Goal: Task Accomplishment & Management: Use online tool/utility

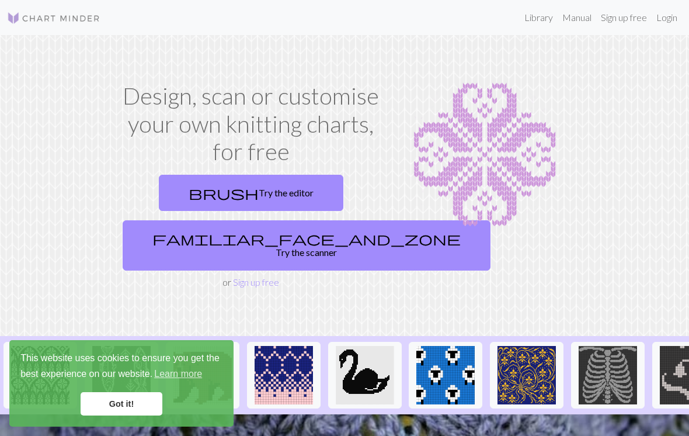
click at [279, 202] on link "brush Try the editor" at bounding box center [251, 193] width 185 height 36
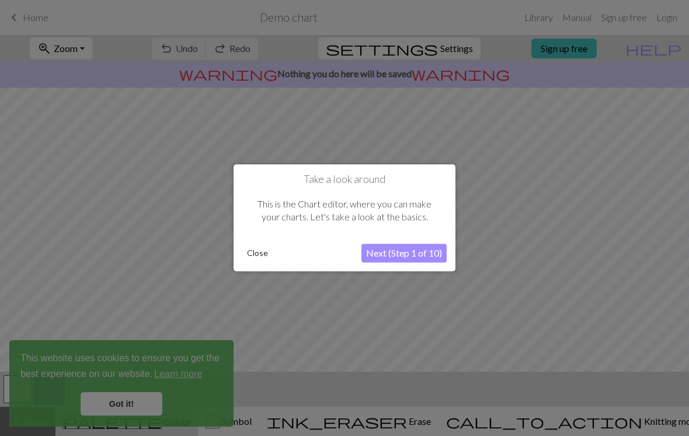
click at [395, 252] on button "Next (Step 1 of 10)" at bounding box center [403, 253] width 85 height 19
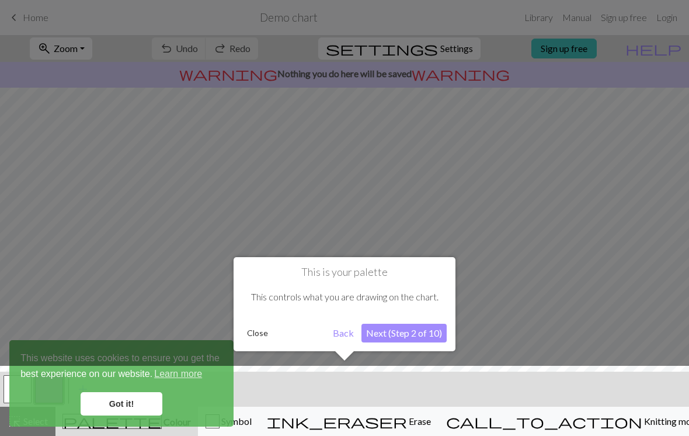
click at [138, 398] on div at bounding box center [344, 404] width 701 height 76
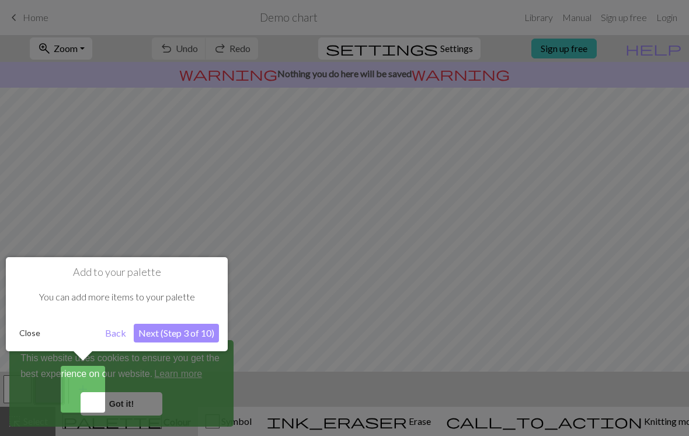
click at [135, 401] on div at bounding box center [344, 218] width 689 height 436
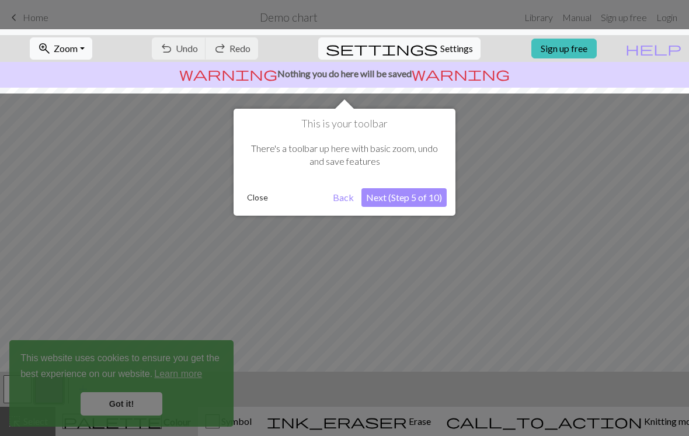
click at [408, 191] on button "Next (Step 5 of 10)" at bounding box center [403, 197] width 85 height 19
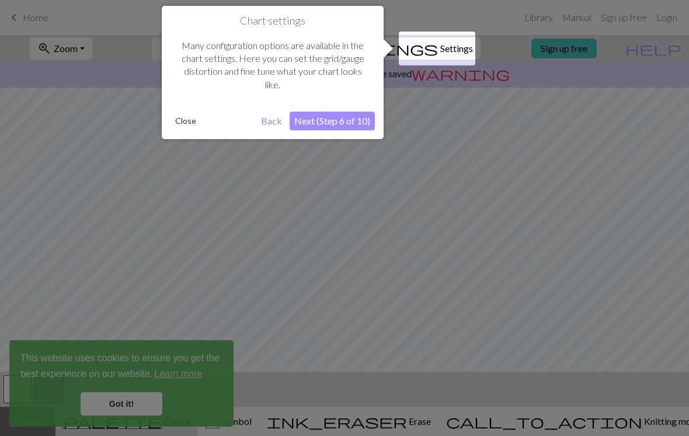
click at [357, 124] on button "Next (Step 6 of 10)" at bounding box center [332, 121] width 85 height 19
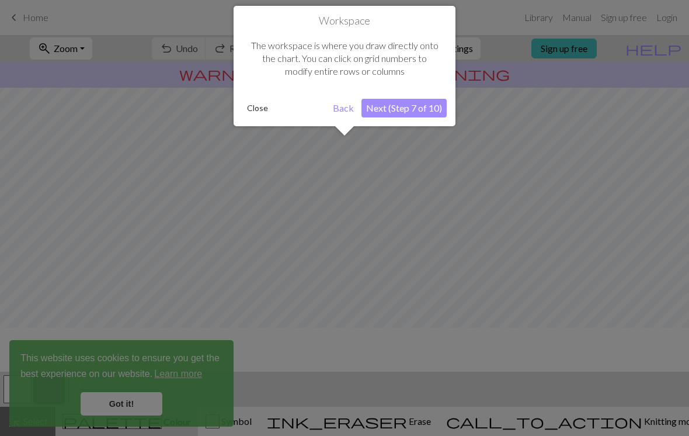
scroll to position [70, 0]
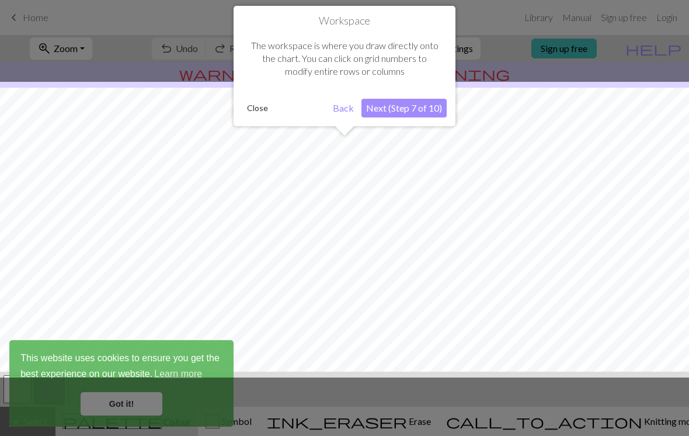
click at [413, 113] on button "Next (Step 7 of 10)" at bounding box center [403, 108] width 85 height 19
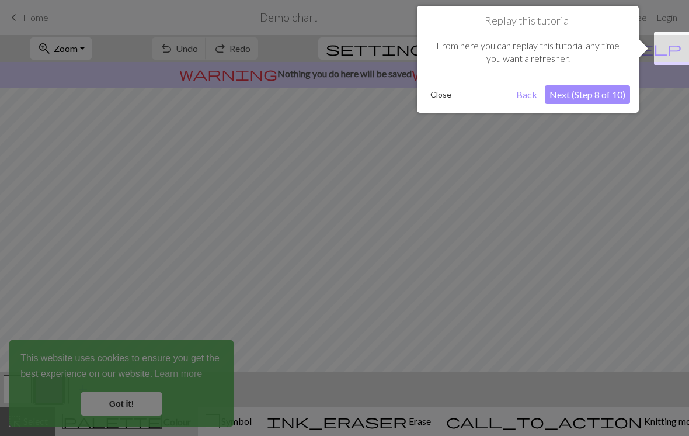
click at [600, 92] on button "Next (Step 8 of 10)" at bounding box center [587, 94] width 85 height 19
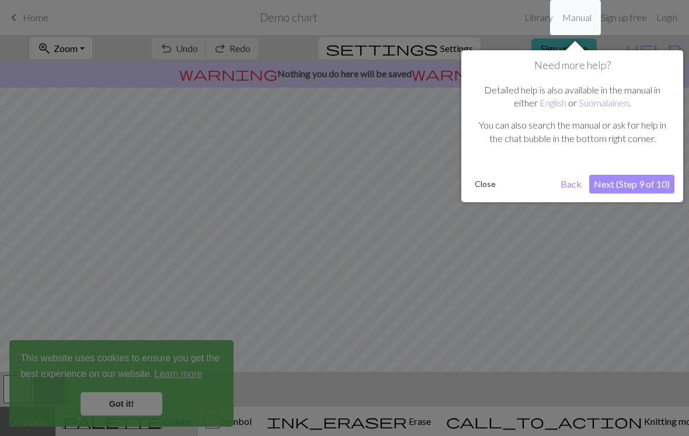
click at [658, 187] on button "Next (Step 9 of 10)" at bounding box center [631, 184] width 85 height 19
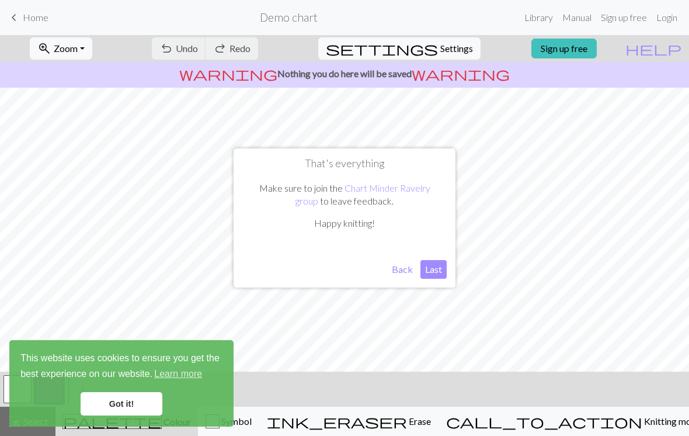
click at [440, 268] on button "Last" at bounding box center [433, 269] width 26 height 19
click at [133, 408] on link "Got it!" at bounding box center [122, 403] width 82 height 23
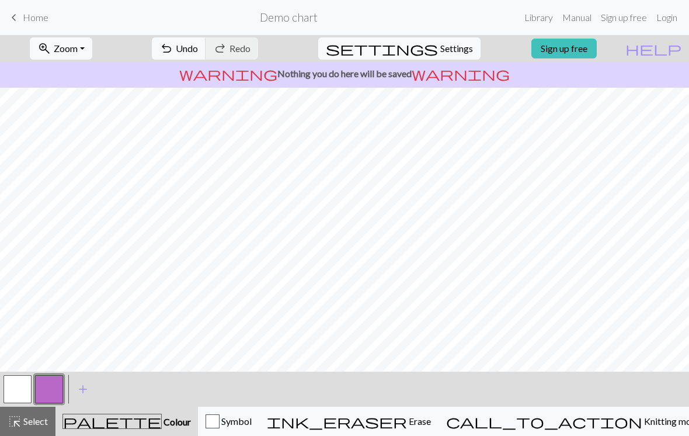
scroll to position [47, 0]
click at [410, 75] on p "warning Nothing you do here will be saved warning" at bounding box center [345, 74] width 680 height 14
click at [597, 49] on link "Sign up free" at bounding box center [563, 49] width 65 height 20
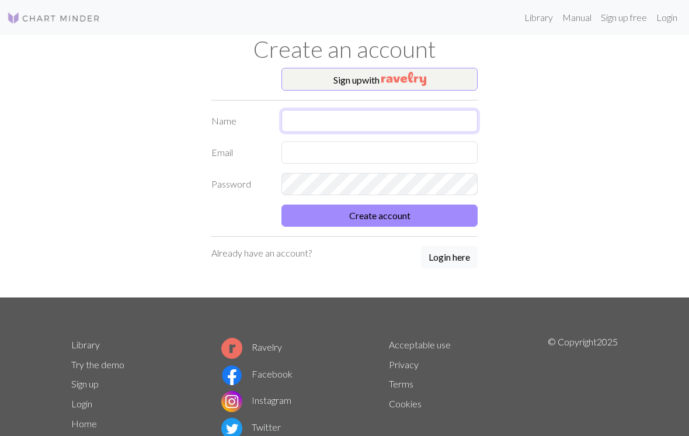
click at [443, 114] on input "text" at bounding box center [379, 121] width 196 height 22
type input "izzy"
click at [413, 151] on input "text" at bounding box center [379, 152] width 196 height 22
type input "izzybu"
type input "izzyburrell81@gmail.com"
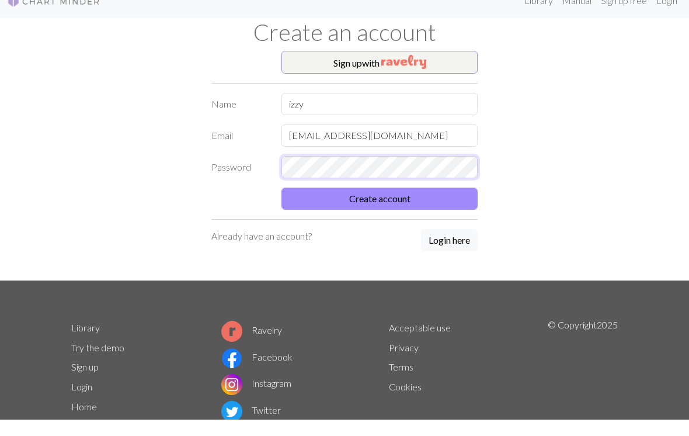
scroll to position [16, 0]
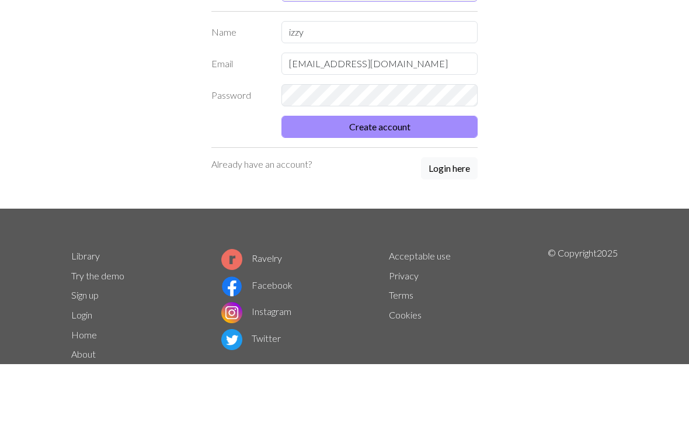
click at [436, 188] on button "Create account" at bounding box center [379, 199] width 196 height 22
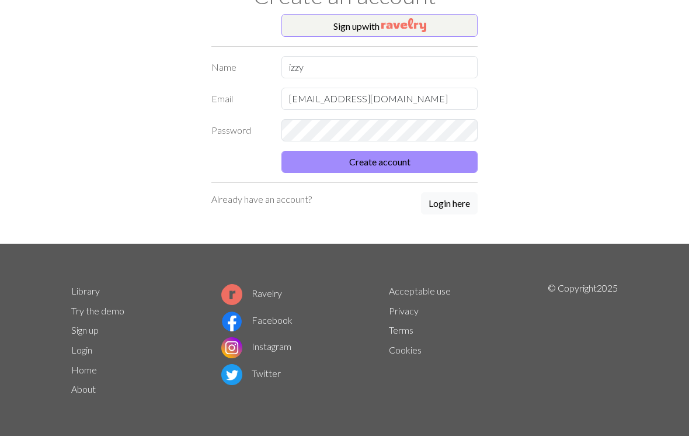
scroll to position [43, 0]
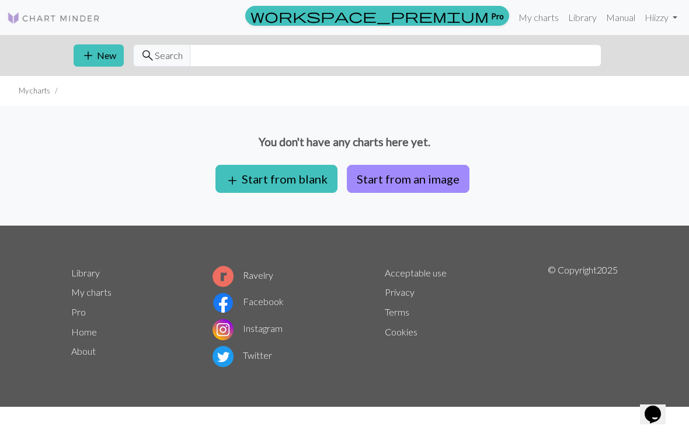
click at [312, 176] on button "add Start from blank" at bounding box center [276, 179] width 122 height 28
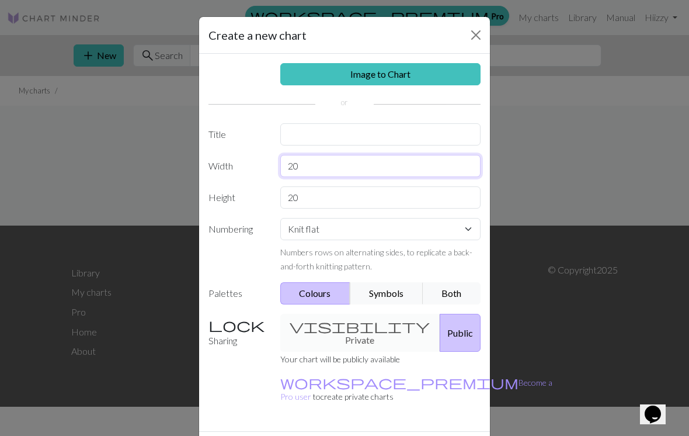
click at [371, 161] on input "20" at bounding box center [380, 166] width 201 height 22
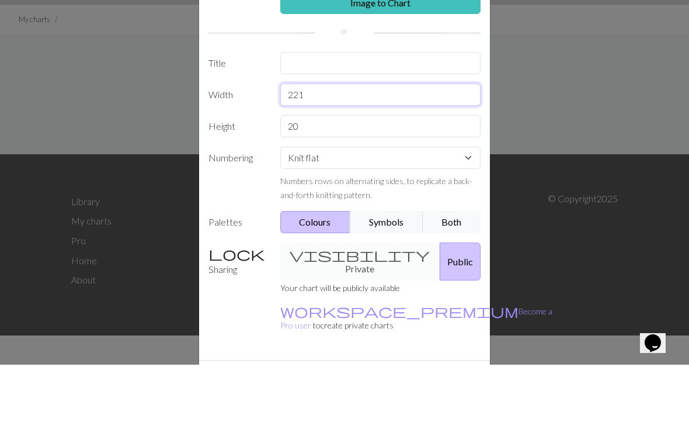
type input "221"
click at [334, 186] on input "20" at bounding box center [380, 197] width 201 height 22
type input "2"
type input "40"
click at [636, 163] on div "Create a new chart Image to Chart Title Width 221 Height 40 Numbering Knit flat…" at bounding box center [344, 218] width 689 height 436
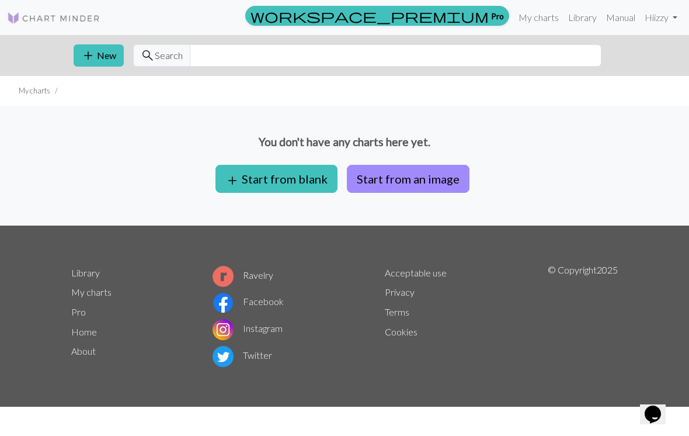
click at [305, 181] on button "add Start from blank" at bounding box center [276, 179] width 122 height 28
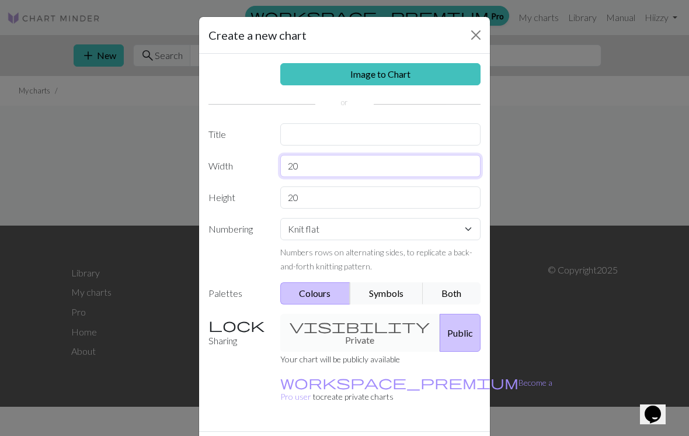
click at [356, 163] on input "20" at bounding box center [380, 166] width 201 height 22
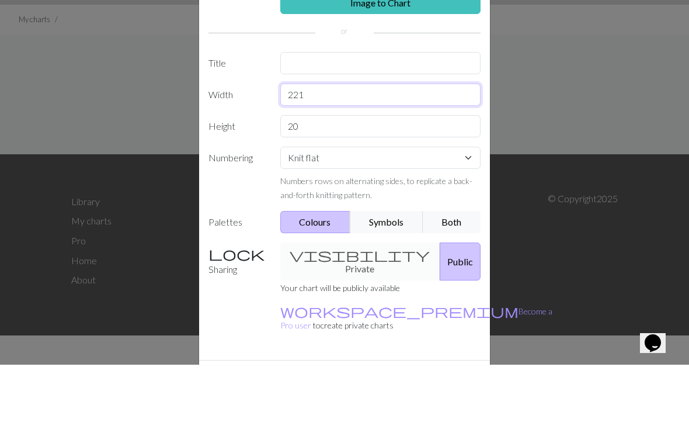
type input "221"
click at [347, 186] on input "20" at bounding box center [380, 197] width 201 height 22
type input "2"
type input "40"
click at [402, 123] on input "text" at bounding box center [380, 134] width 201 height 22
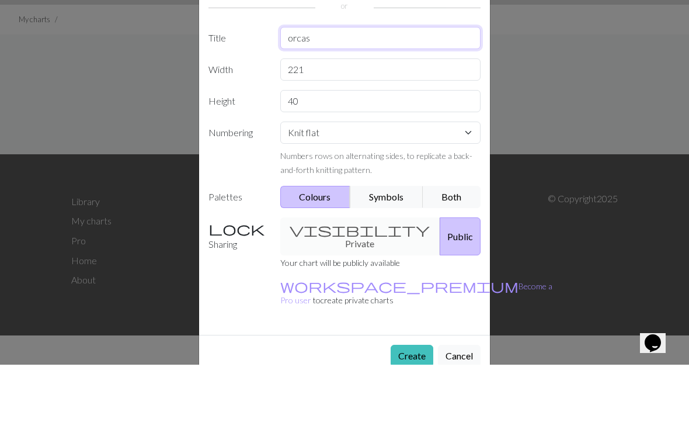
scroll to position [25, 0]
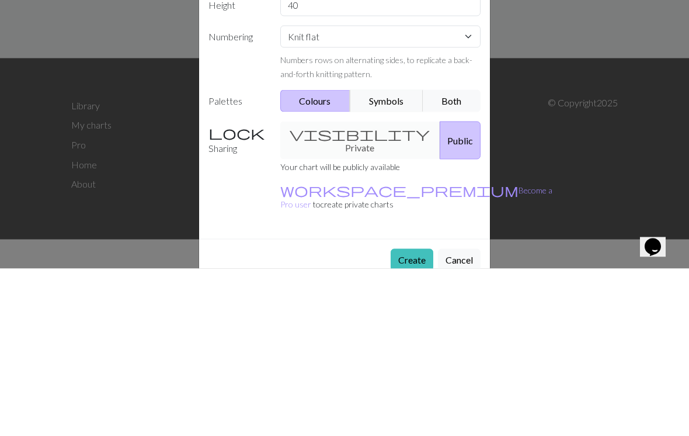
type input "orcas"
click at [471, 193] on select "Knit flat Knit in the round Lace knitting Cross stitch" at bounding box center [380, 204] width 201 height 22
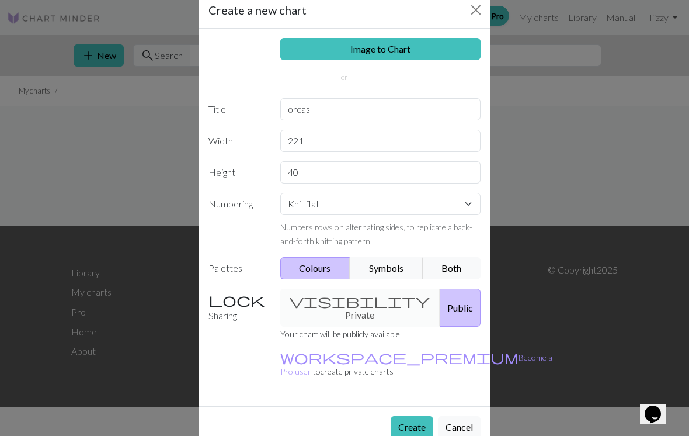
click at [402, 416] on button "Create" at bounding box center [412, 427] width 43 height 22
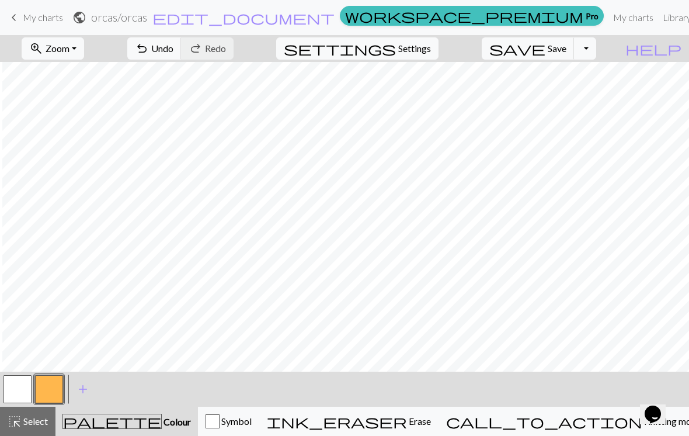
scroll to position [0, 231]
click at [21, 393] on button "button" at bounding box center [18, 389] width 28 height 28
click at [87, 388] on span "add" at bounding box center [83, 389] width 14 height 16
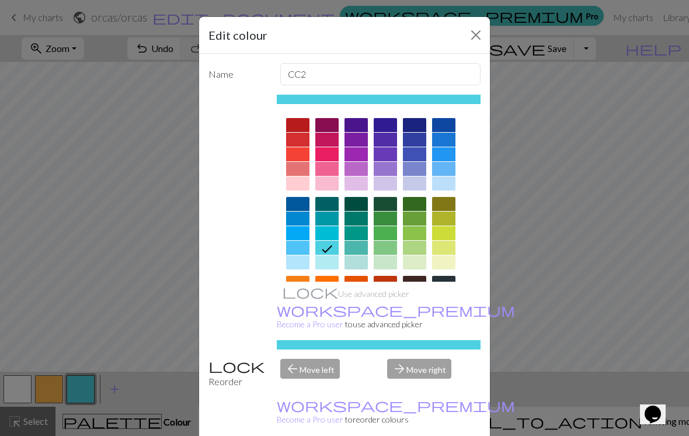
click at [386, 207] on div at bounding box center [385, 204] width 23 height 14
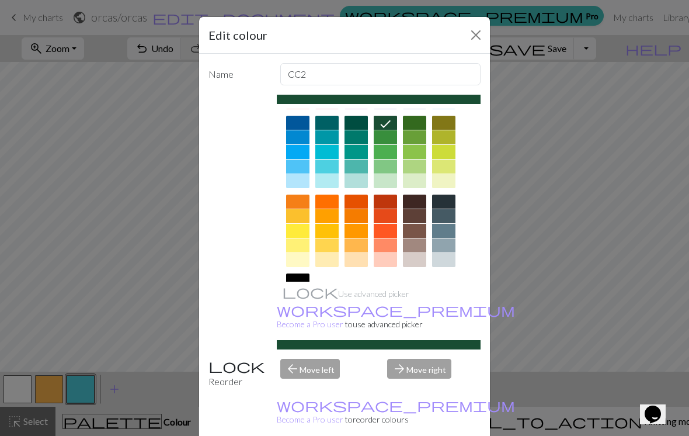
scroll to position [91, 0]
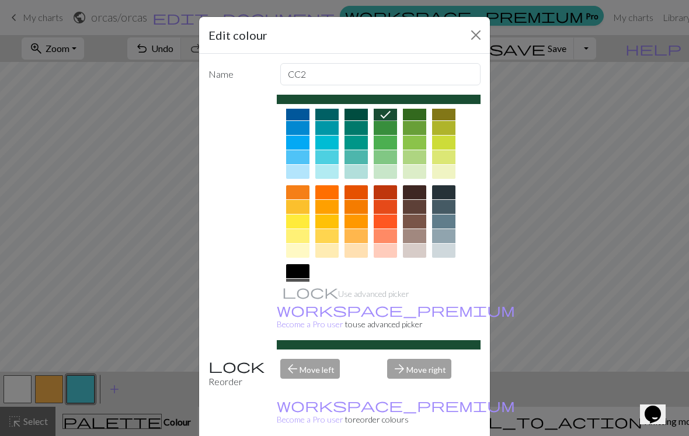
click at [479, 33] on button "Close" at bounding box center [476, 35] width 19 height 19
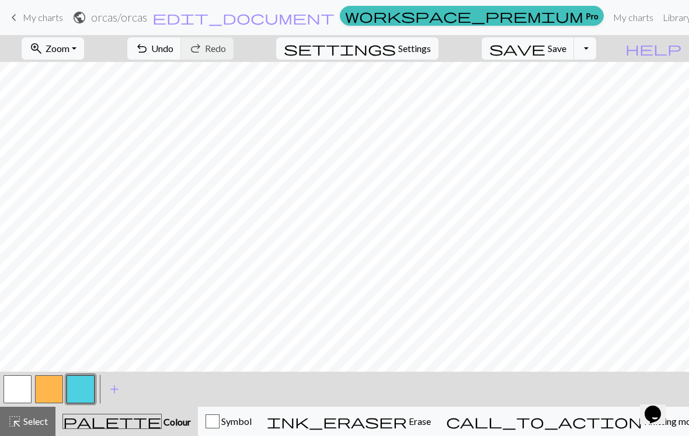
click at [89, 388] on button "button" at bounding box center [81, 389] width 28 height 28
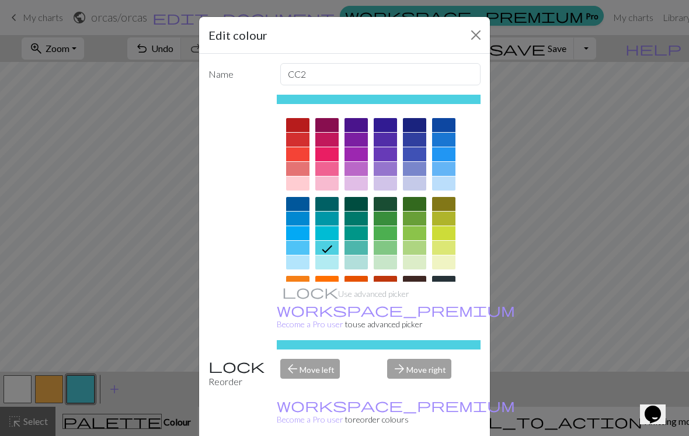
click at [388, 206] on div at bounding box center [385, 204] width 23 height 14
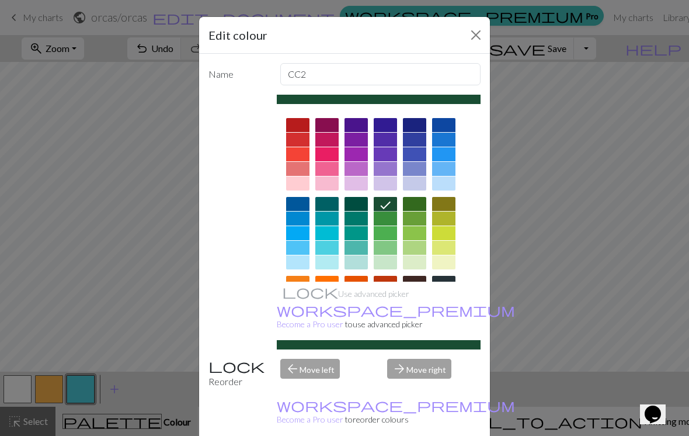
click at [370, 345] on div at bounding box center [379, 344] width 204 height 9
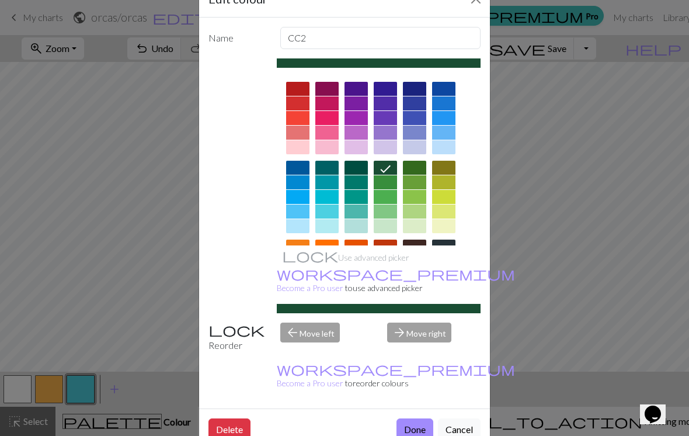
scroll to position [40, 0]
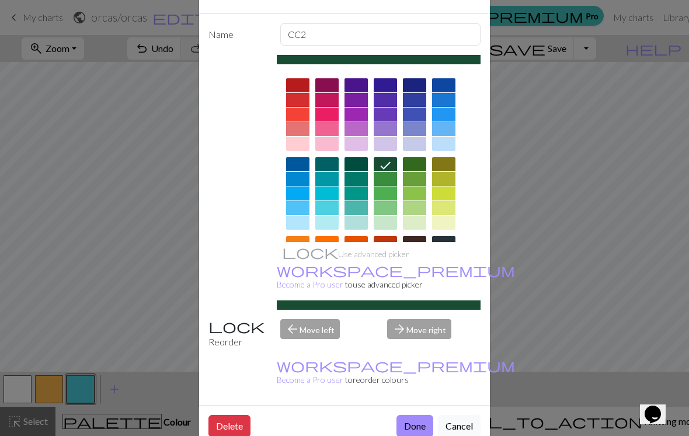
click at [381, 57] on div at bounding box center [379, 59] width 204 height 9
click at [408, 61] on div at bounding box center [379, 59] width 204 height 9
click at [389, 169] on icon at bounding box center [385, 165] width 14 height 14
click at [389, 163] on icon at bounding box center [385, 166] width 11 height 8
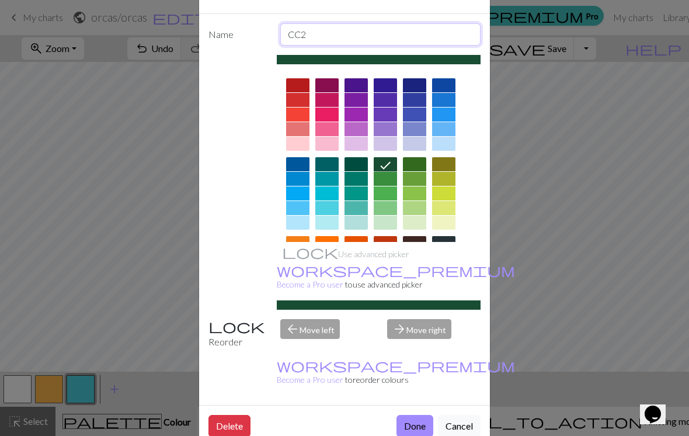
click at [377, 38] on input "CC2" at bounding box center [380, 34] width 201 height 22
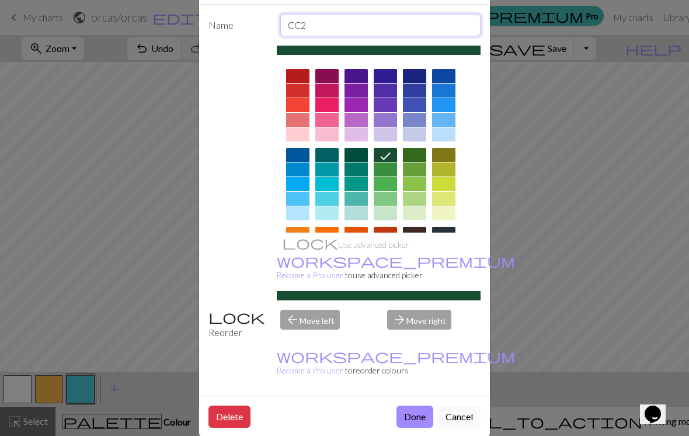
scroll to position [47, 0]
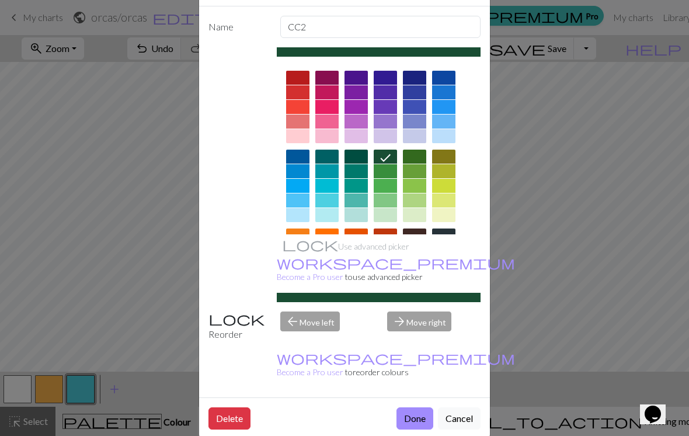
click at [420, 407] on button "Done" at bounding box center [414, 418] width 37 height 22
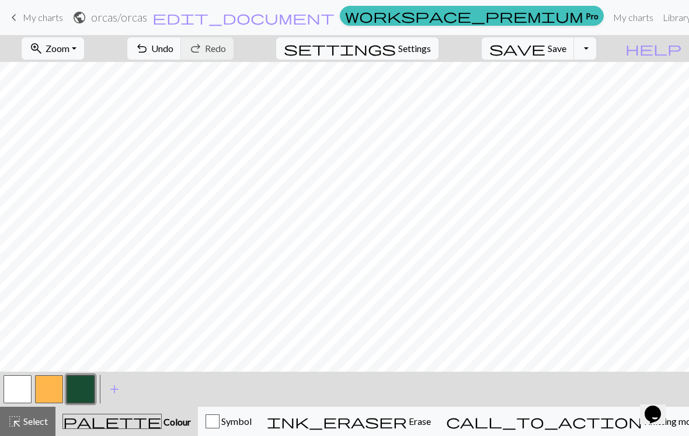
click at [154, 429] on button "palette Colour Colour" at bounding box center [126, 420] width 142 height 29
click at [38, 421] on span "Select" at bounding box center [35, 420] width 26 height 11
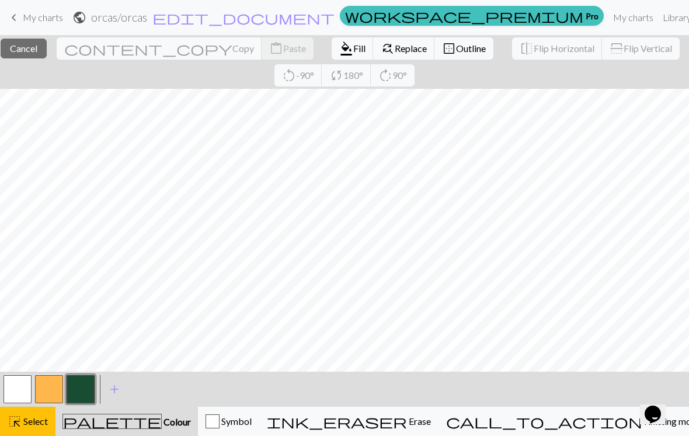
click at [79, 384] on button "button" at bounding box center [81, 389] width 28 height 28
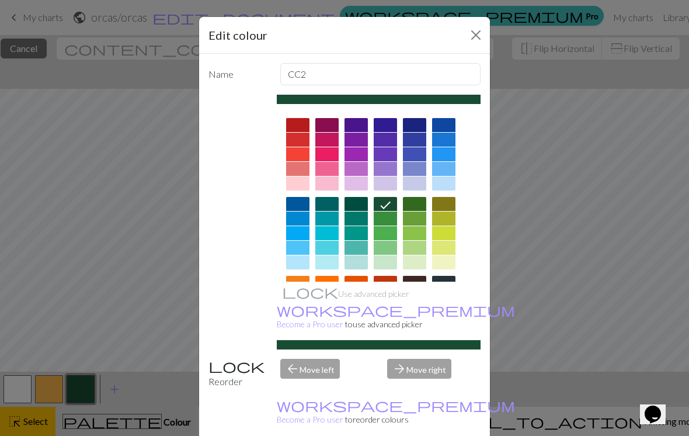
click at [389, 208] on icon at bounding box center [385, 205] width 14 height 14
click at [472, 41] on button "Close" at bounding box center [476, 35] width 19 height 19
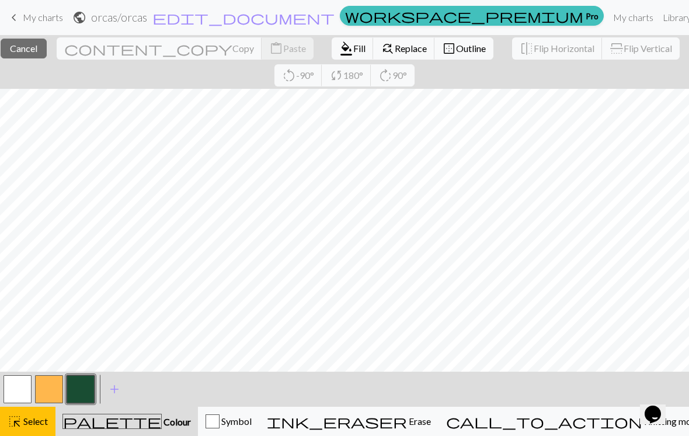
click at [353, 50] on span "Fill" at bounding box center [359, 48] width 12 height 11
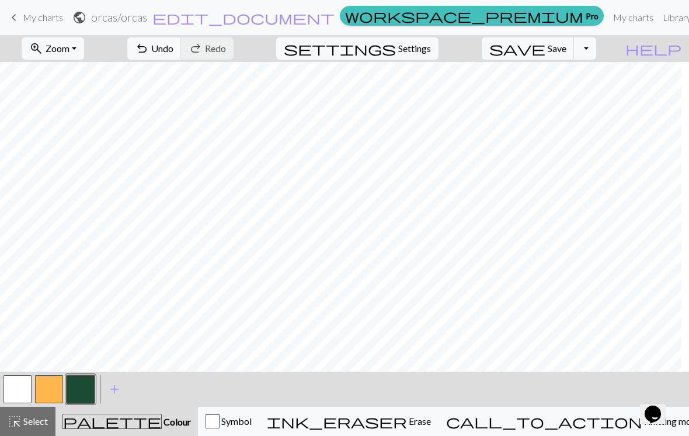
scroll to position [0, 524]
click at [37, 426] on span "Select" at bounding box center [35, 420] width 26 height 11
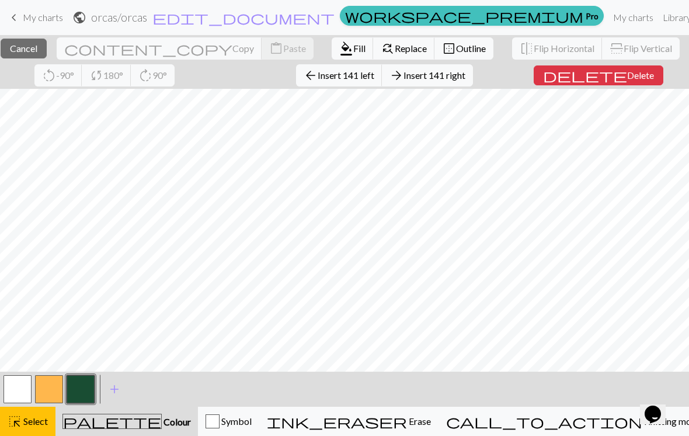
click at [353, 53] on span "Fill" at bounding box center [359, 48] width 12 height 11
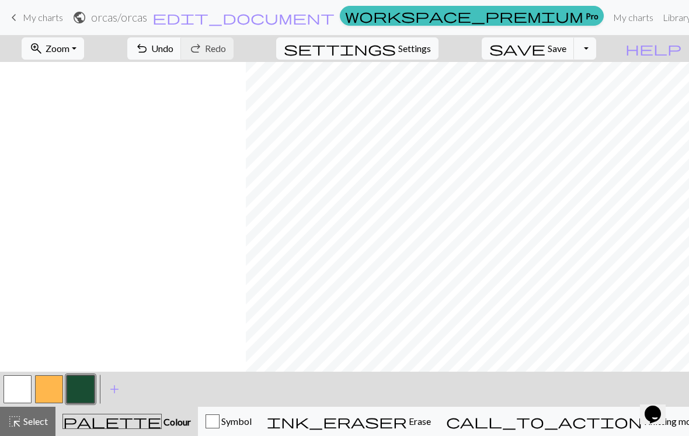
scroll to position [0, 1076]
click at [114, 394] on span "add" at bounding box center [114, 389] width 14 height 16
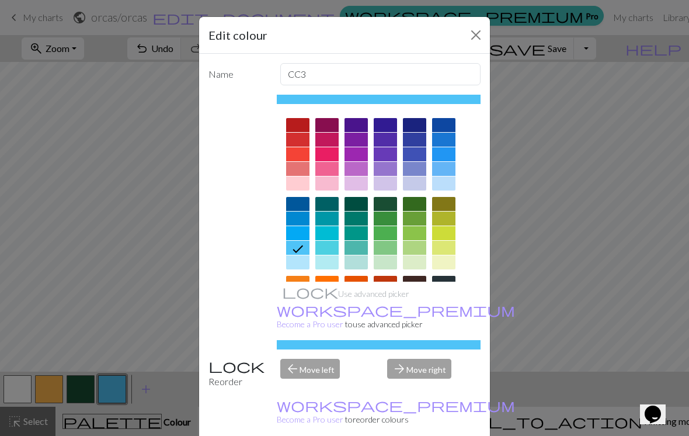
click at [439, 186] on div at bounding box center [443, 183] width 23 height 14
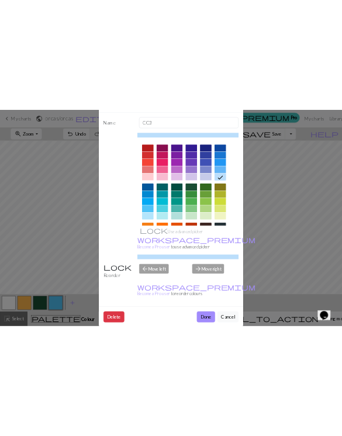
scroll to position [47, 0]
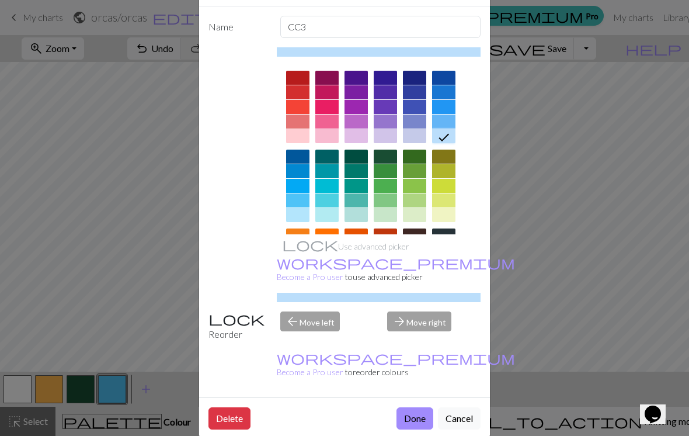
click at [412, 407] on button "Done" at bounding box center [414, 418] width 37 height 22
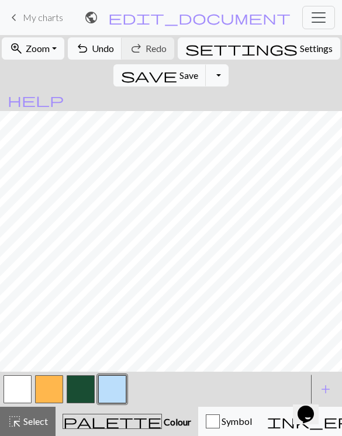
click at [137, 389] on div at bounding box center [154, 389] width 305 height 32
click at [325, 385] on span "add" at bounding box center [325, 389] width 14 height 16
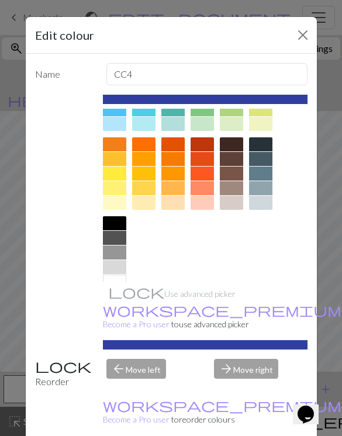
scroll to position [128, 0]
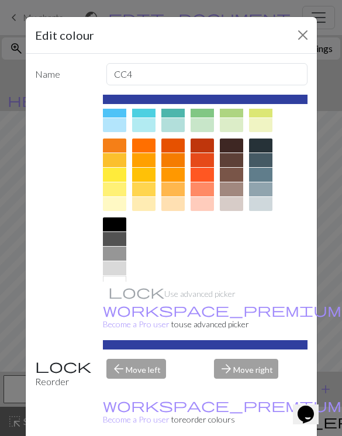
click at [114, 224] on div at bounding box center [114, 224] width 23 height 14
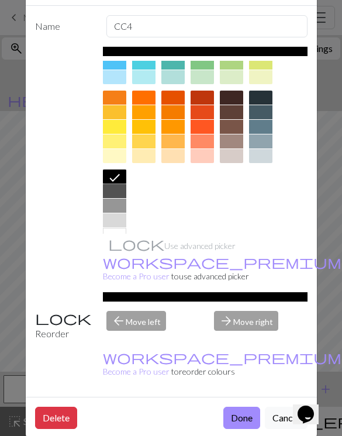
scroll to position [47, 0]
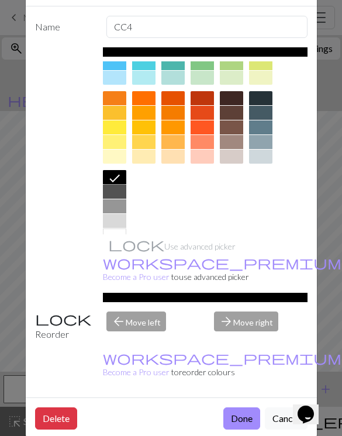
click at [239, 407] on button "Done" at bounding box center [241, 418] width 37 height 22
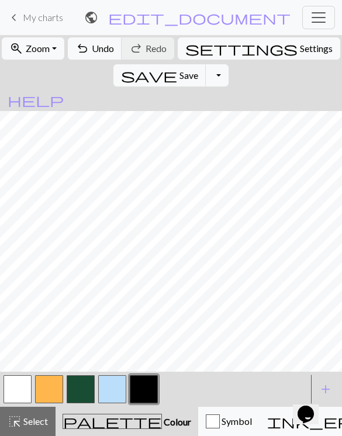
click at [49, 389] on button "button" at bounding box center [49, 389] width 28 height 28
click at [142, 385] on button "button" at bounding box center [144, 389] width 28 height 28
click at [78, 384] on button "button" at bounding box center [81, 389] width 28 height 28
click at [51, 385] on button "button" at bounding box center [49, 389] width 28 height 28
click at [114, 392] on button "button" at bounding box center [112, 389] width 28 height 28
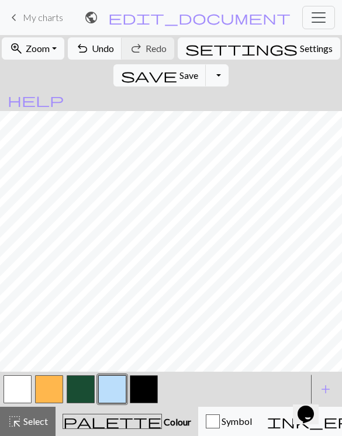
click at [75, 392] on button "button" at bounding box center [81, 389] width 28 height 28
click at [111, 387] on button "button" at bounding box center [112, 389] width 28 height 28
click at [50, 385] on button "button" at bounding box center [49, 389] width 28 height 28
click at [106, 389] on button "button" at bounding box center [112, 389] width 28 height 28
click at [21, 390] on button "button" at bounding box center [18, 389] width 28 height 28
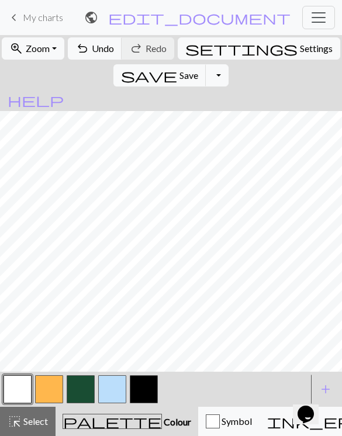
click at [114, 385] on button "button" at bounding box center [112, 389] width 28 height 28
click at [20, 386] on button "button" at bounding box center [18, 389] width 28 height 28
click at [114, 384] on button "button" at bounding box center [112, 389] width 28 height 28
click at [21, 393] on button "button" at bounding box center [18, 389] width 28 height 28
click at [124, 380] on button "button" at bounding box center [112, 389] width 28 height 28
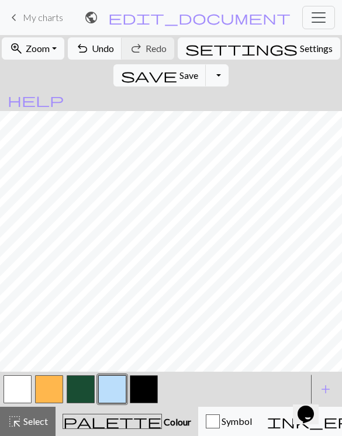
click at [85, 387] on button "button" at bounding box center [81, 389] width 28 height 28
click at [116, 386] on button "button" at bounding box center [112, 389] width 28 height 28
click at [22, 388] on button "button" at bounding box center [18, 389] width 28 height 28
click at [112, 389] on button "button" at bounding box center [112, 389] width 28 height 28
click at [113, 384] on button "button" at bounding box center [112, 389] width 28 height 28
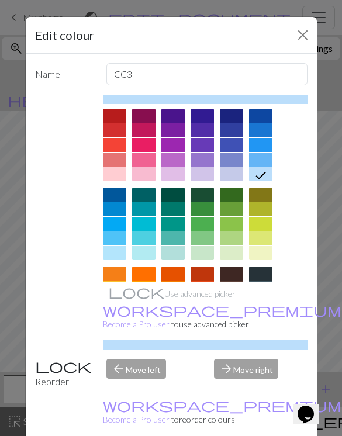
click at [7, 305] on div "Edit colour Name CC3 Use advanced picker workspace_premium Become a Pro user to…" at bounding box center [171, 218] width 342 height 436
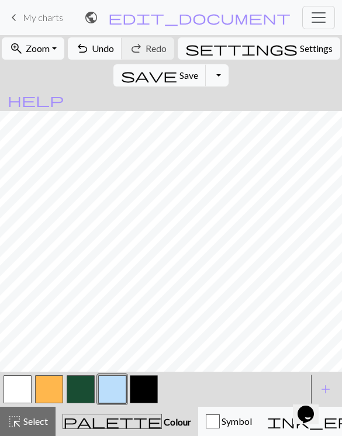
click at [16, 392] on button "button" at bounding box center [18, 389] width 28 height 28
click at [148, 391] on button "button" at bounding box center [144, 389] width 28 height 28
click at [50, 382] on button "button" at bounding box center [49, 389] width 28 height 28
click at [142, 388] on button "button" at bounding box center [144, 389] width 28 height 28
click at [80, 383] on button "button" at bounding box center [81, 389] width 28 height 28
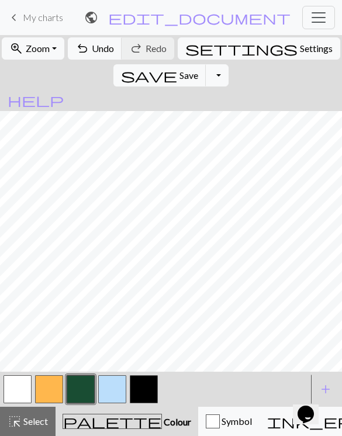
click at [142, 382] on button "button" at bounding box center [144, 389] width 28 height 28
click at [81, 388] on button "button" at bounding box center [81, 389] width 28 height 28
click at [138, 388] on button "button" at bounding box center [144, 389] width 28 height 28
click at [81, 388] on button "button" at bounding box center [81, 389] width 28 height 28
click at [23, 389] on button "button" at bounding box center [18, 389] width 28 height 28
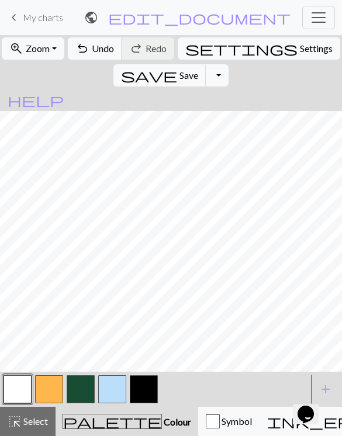
click at [83, 387] on button "button" at bounding box center [81, 389] width 28 height 28
click at [144, 389] on button "button" at bounding box center [144, 389] width 28 height 28
click at [18, 378] on button "button" at bounding box center [18, 389] width 28 height 28
click at [141, 388] on button "button" at bounding box center [144, 389] width 28 height 28
click at [81, 387] on button "button" at bounding box center [81, 389] width 28 height 28
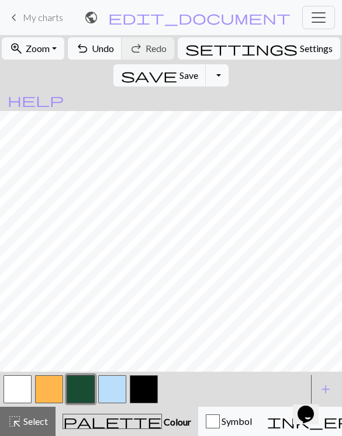
click at [143, 389] on button "button" at bounding box center [144, 389] width 28 height 28
click at [23, 385] on button "button" at bounding box center [18, 389] width 28 height 28
click at [139, 386] on button "button" at bounding box center [144, 389] width 28 height 28
click at [75, 392] on button "button" at bounding box center [81, 389] width 28 height 28
click at [13, 388] on button "button" at bounding box center [18, 389] width 28 height 28
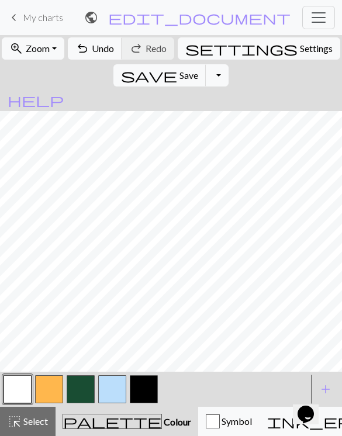
click at [140, 388] on button "button" at bounding box center [144, 389] width 28 height 28
click at [78, 391] on button "button" at bounding box center [81, 389] width 28 height 28
click at [149, 389] on button "button" at bounding box center [144, 389] width 28 height 28
click at [87, 388] on button "button" at bounding box center [81, 389] width 28 height 28
click at [146, 387] on button "button" at bounding box center [144, 389] width 28 height 28
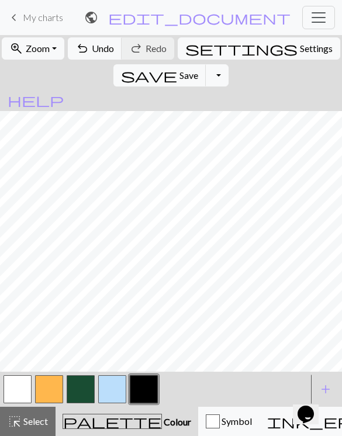
click at [109, 387] on button "button" at bounding box center [112, 389] width 28 height 28
click at [148, 396] on button "button" at bounding box center [144, 389] width 28 height 28
click at [109, 386] on button "button" at bounding box center [112, 389] width 28 height 28
click at [86, 380] on button "button" at bounding box center [81, 389] width 28 height 28
click at [148, 388] on button "button" at bounding box center [144, 389] width 28 height 28
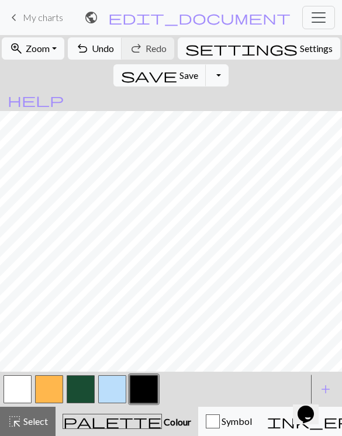
click at [107, 389] on button "button" at bounding box center [112, 389] width 28 height 28
click at [85, 387] on button "button" at bounding box center [81, 389] width 28 height 28
click at [141, 389] on button "button" at bounding box center [144, 389] width 28 height 28
click at [77, 391] on button "button" at bounding box center [81, 389] width 28 height 28
click at [140, 389] on button "button" at bounding box center [144, 389] width 28 height 28
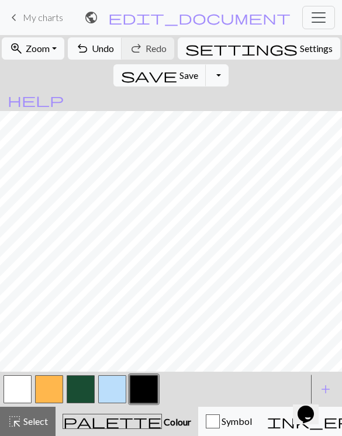
click at [79, 388] on button "button" at bounding box center [81, 389] width 28 height 28
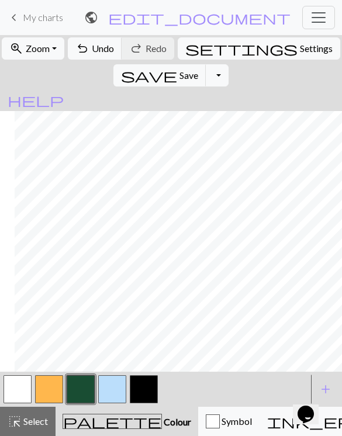
scroll to position [0, 1080]
click at [113, 388] on button "button" at bounding box center [112, 389] width 28 height 28
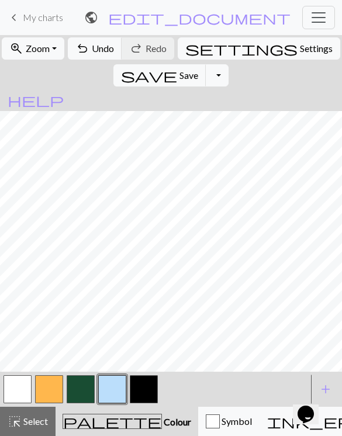
click at [21, 384] on button "button" at bounding box center [18, 389] width 28 height 28
click at [59, 387] on button "button" at bounding box center [49, 389] width 28 height 28
click at [83, 384] on button "button" at bounding box center [81, 389] width 28 height 28
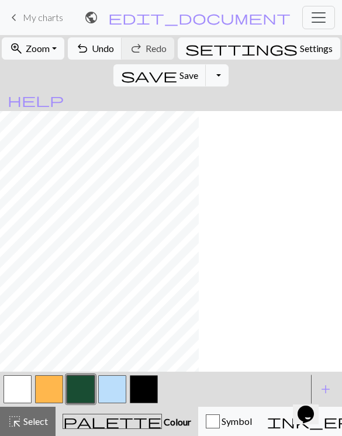
scroll to position [0, 989]
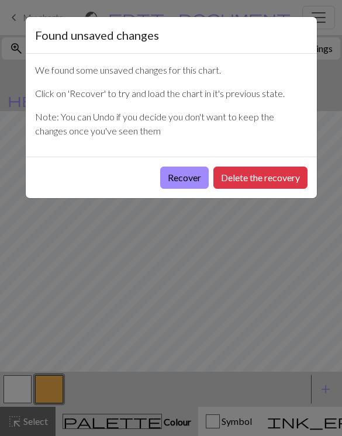
click at [181, 176] on button "Recover" at bounding box center [184, 177] width 48 height 22
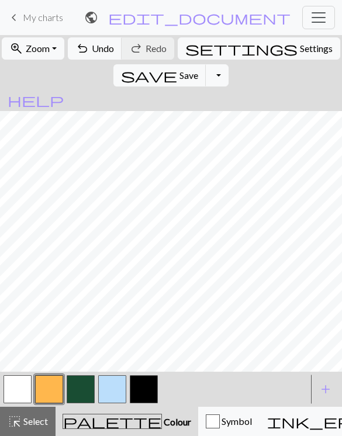
click at [112, 53] on span "Undo" at bounding box center [103, 48] width 22 height 11
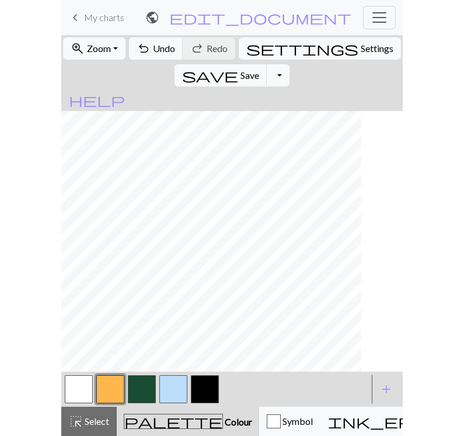
scroll to position [0, 1271]
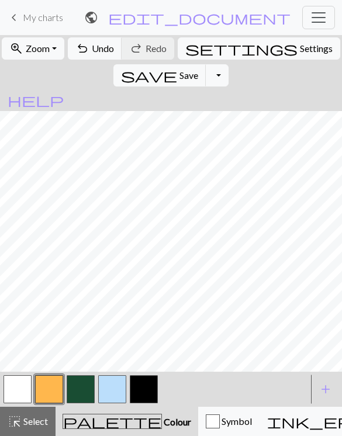
click at [198, 69] on span "Save" at bounding box center [188, 74] width 19 height 11
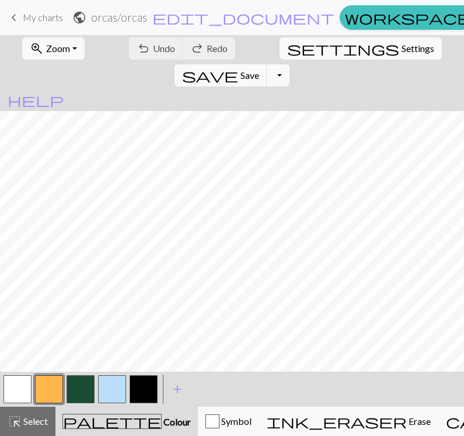
click at [111, 392] on button "button" at bounding box center [112, 389] width 28 height 28
click at [108, 396] on button "button" at bounding box center [112, 389] width 28 height 28
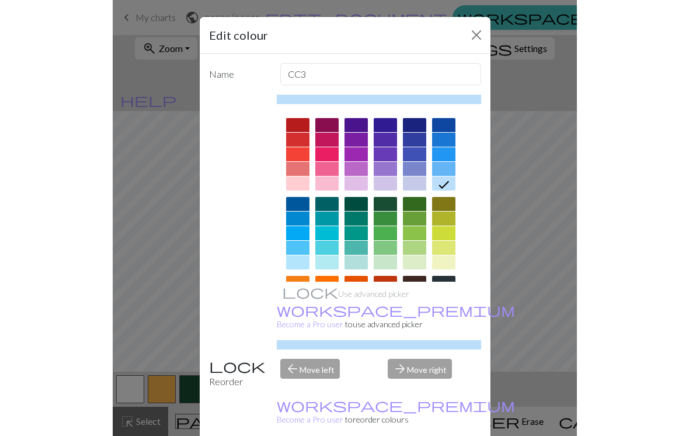
scroll to position [0, 0]
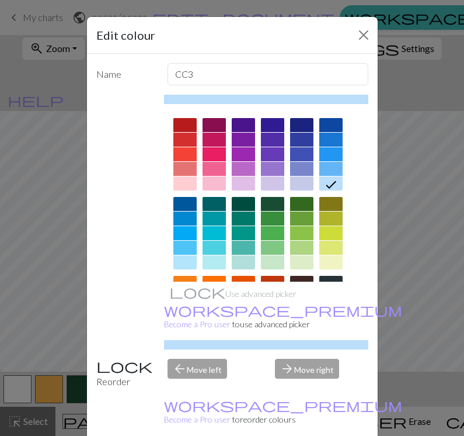
click at [341, 32] on button "Close" at bounding box center [363, 35] width 19 height 19
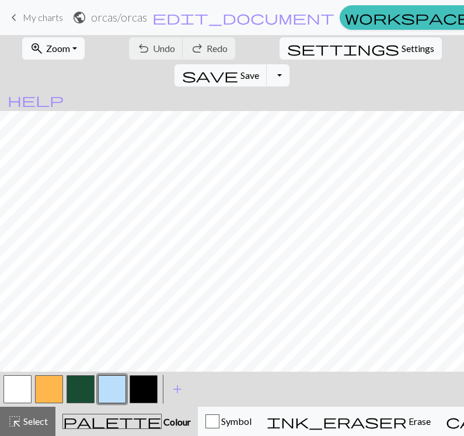
click at [289, 64] on button "Toggle Dropdown" at bounding box center [278, 75] width 22 height 22
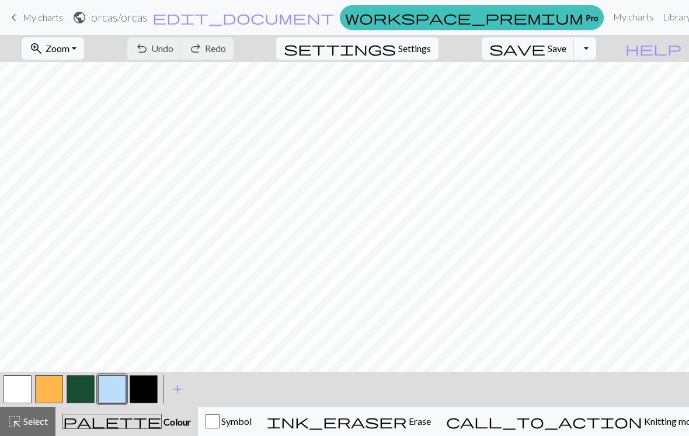
click at [232, 48] on div "undo Undo Undo redo Redo Redo" at bounding box center [181, 48] width 124 height 27
click at [242, 55] on div "undo Undo Undo redo Redo Redo" at bounding box center [181, 48] width 124 height 27
click at [341, 55] on button "save Save Save" at bounding box center [528, 48] width 93 height 22
click at [341, 51] on button "Toggle Dropdown" at bounding box center [585, 48] width 22 height 22
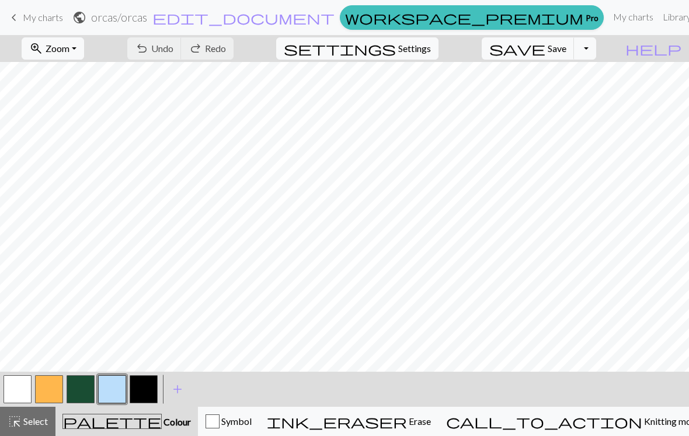
click at [341, 48] on button "Toggle Dropdown" at bounding box center [585, 48] width 22 height 22
click at [341, 50] on div "zoom_in Zoom Zoom Fit all Fit width Fit height 50% 100% 150% 200% undo Undo Und…" at bounding box center [309, 48] width 618 height 27
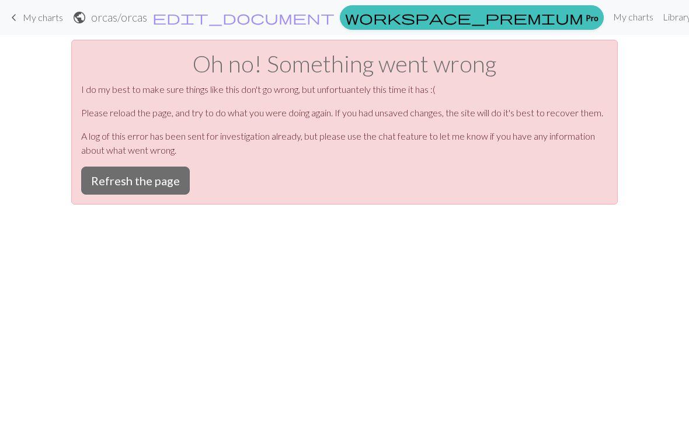
click at [168, 182] on button "Refresh the page" at bounding box center [135, 180] width 109 height 28
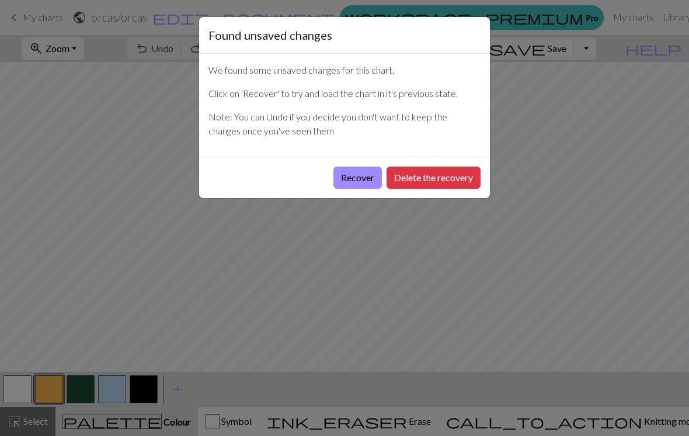
click at [363, 178] on button "Recover" at bounding box center [357, 177] width 48 height 22
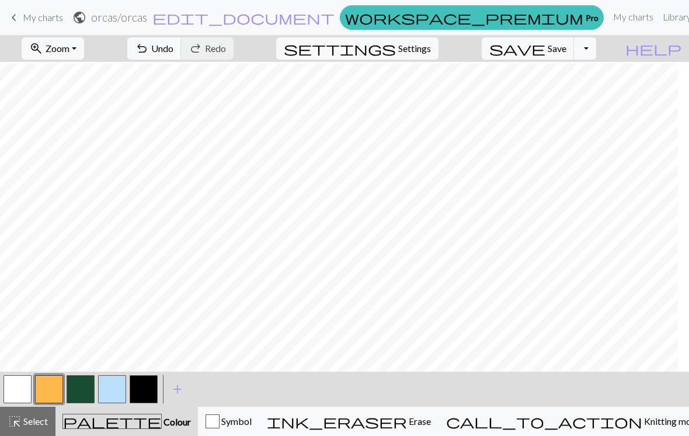
scroll to position [4, 1436]
click at [122, 380] on button "button" at bounding box center [112, 389] width 28 height 28
click at [27, 389] on button "button" at bounding box center [18, 389] width 28 height 28
click at [112, 391] on button "button" at bounding box center [112, 389] width 28 height 28
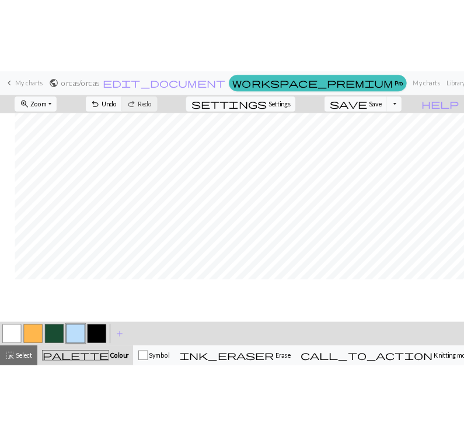
scroll to position [0, 1421]
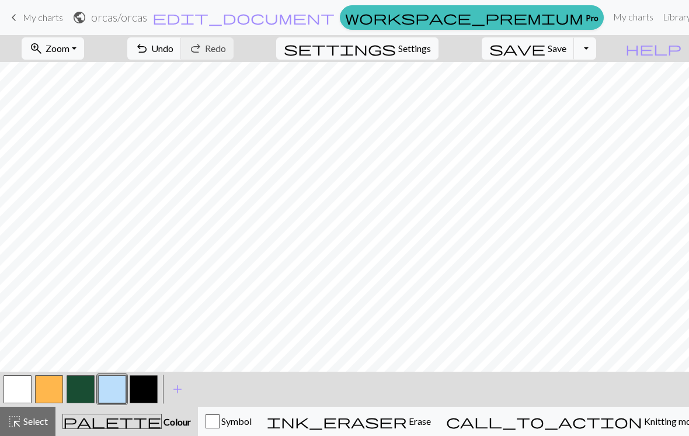
click at [20, 386] on button "button" at bounding box center [18, 389] width 28 height 28
click at [86, 395] on button "button" at bounding box center [81, 389] width 28 height 28
click at [27, 392] on button "button" at bounding box center [18, 389] width 28 height 28
click at [87, 387] on button "button" at bounding box center [81, 389] width 28 height 28
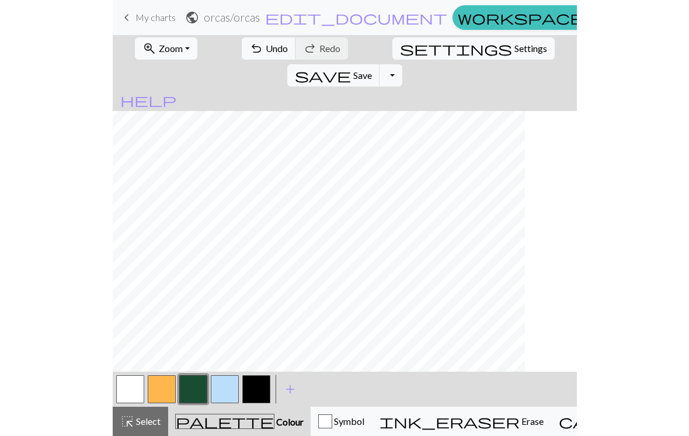
scroll to position [0, 1491]
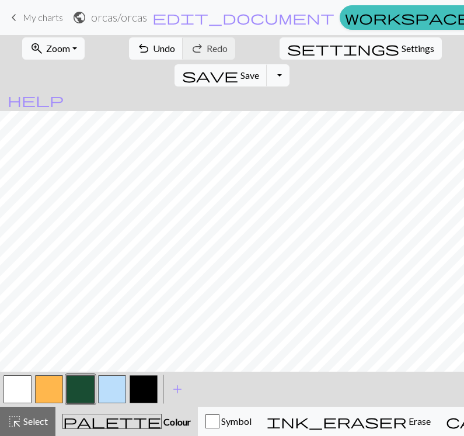
click at [33, 420] on span "Select" at bounding box center [35, 420] width 26 height 11
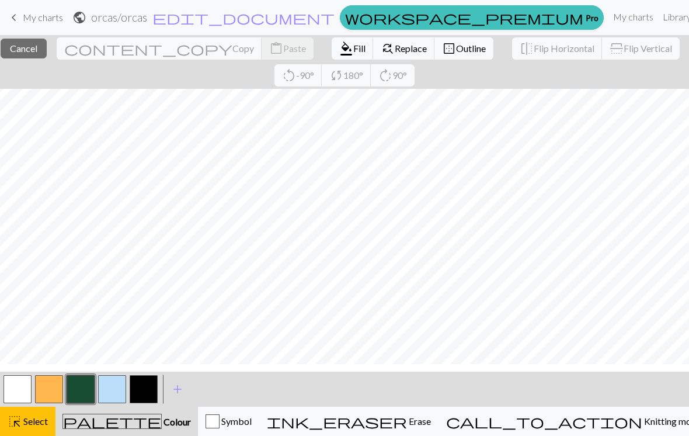
scroll to position [0, 1420]
click at [47, 52] on button "close Cancel" at bounding box center [24, 49] width 46 height 20
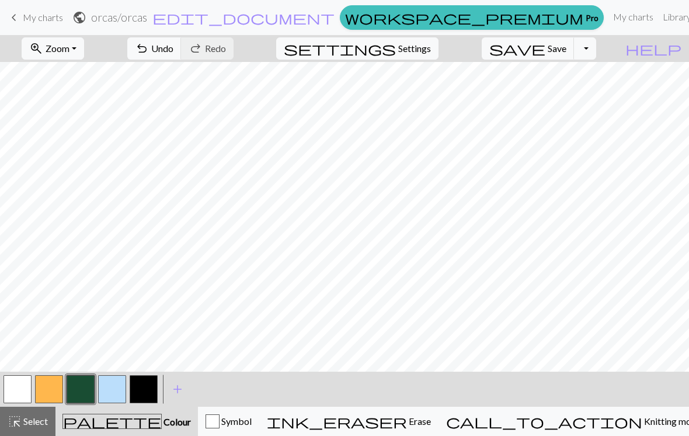
click at [173, 47] on span "Undo" at bounding box center [162, 48] width 22 height 11
click at [36, 422] on span "Select" at bounding box center [35, 420] width 26 height 11
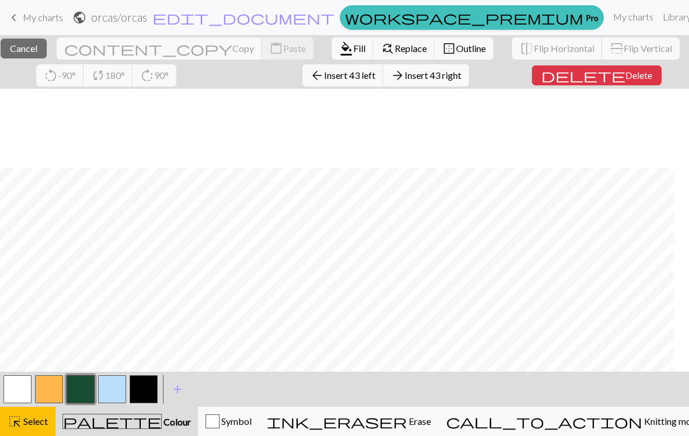
scroll to position [90, 1404]
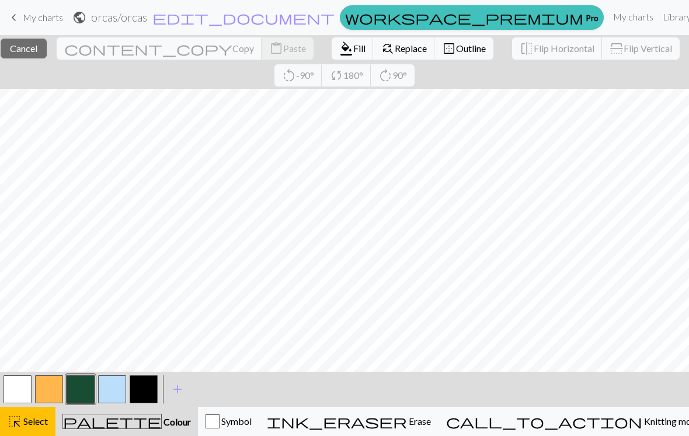
click at [232, 51] on span "Copy" at bounding box center [243, 48] width 22 height 11
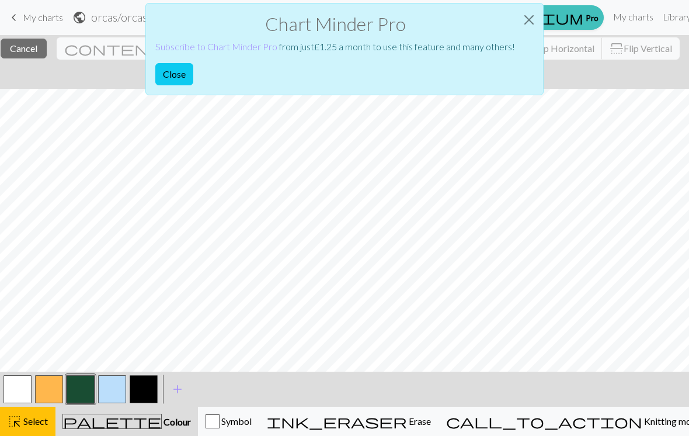
click at [175, 75] on button "Close" at bounding box center [174, 74] width 38 height 22
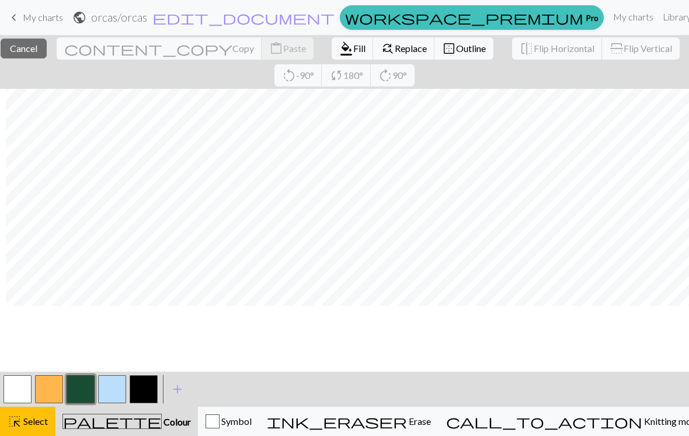
scroll to position [0, 1411]
click at [47, 54] on button "close Cancel" at bounding box center [24, 49] width 46 height 20
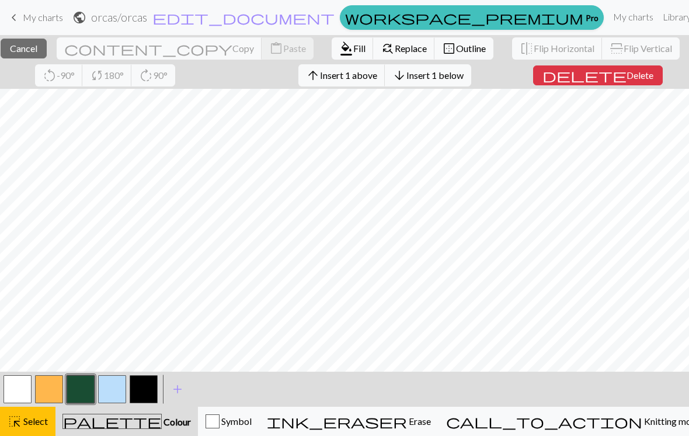
click at [37, 47] on span "Cancel" at bounding box center [23, 48] width 27 height 11
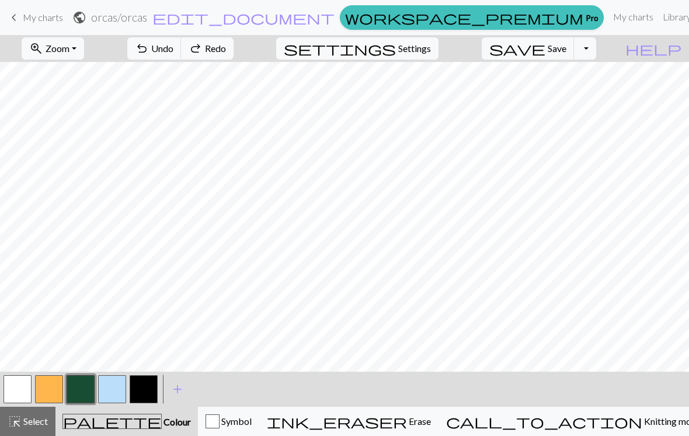
click at [52, 392] on button "button" at bounding box center [49, 389] width 28 height 28
click at [25, 388] on button "button" at bounding box center [18, 389] width 28 height 28
click at [142, 389] on button "button" at bounding box center [144, 389] width 28 height 28
click at [173, 51] on span "Undo" at bounding box center [162, 48] width 22 height 11
click at [226, 52] on span "Redo" at bounding box center [215, 48] width 21 height 11
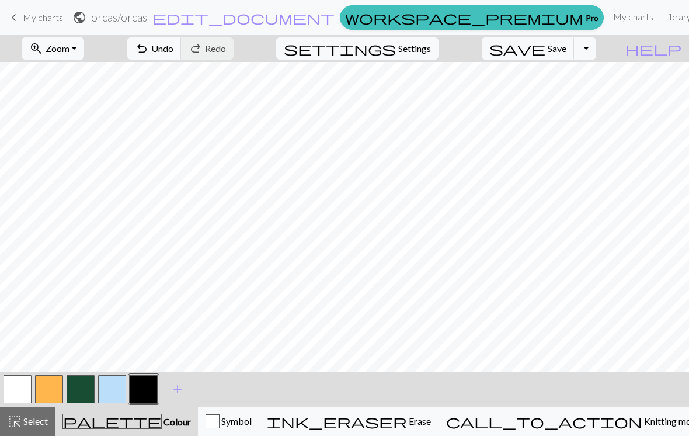
click at [182, 54] on button "undo Undo Undo" at bounding box center [154, 48] width 54 height 22
click at [226, 47] on span "Redo" at bounding box center [215, 48] width 21 height 11
click at [50, 391] on button "button" at bounding box center [49, 389] width 28 height 28
click at [79, 394] on button "button" at bounding box center [81, 389] width 28 height 28
click at [55, 391] on button "button" at bounding box center [49, 389] width 28 height 28
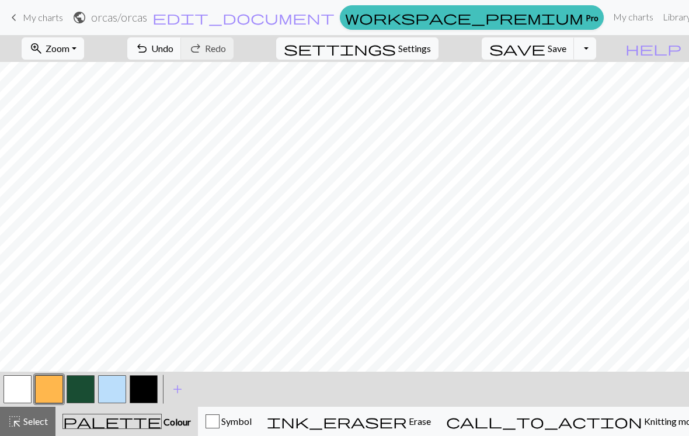
click at [173, 52] on span "Undo" at bounding box center [162, 48] width 22 height 11
click at [148, 389] on button "button" at bounding box center [144, 389] width 28 height 28
click at [90, 386] on button "button" at bounding box center [81, 389] width 28 height 28
click at [42, 391] on button "button" at bounding box center [49, 389] width 28 height 28
click at [81, 387] on button "button" at bounding box center [81, 389] width 28 height 28
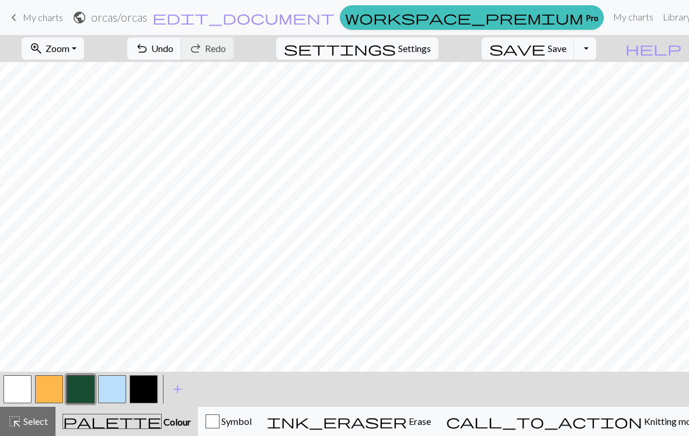
click at [55, 387] on button "button" at bounding box center [49, 389] width 28 height 28
click at [178, 387] on span "add" at bounding box center [178, 389] width 14 height 16
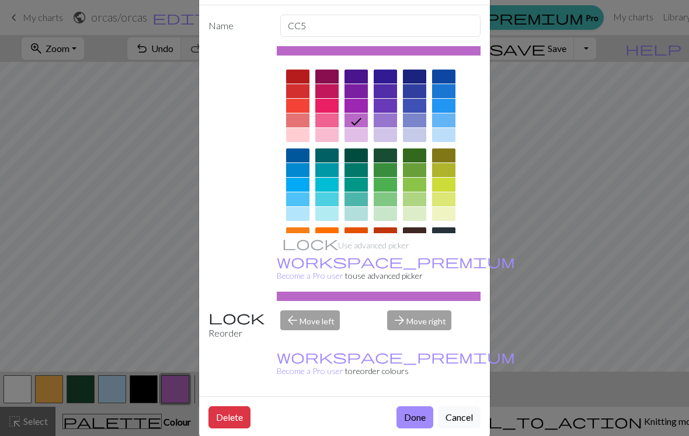
scroll to position [47, 0]
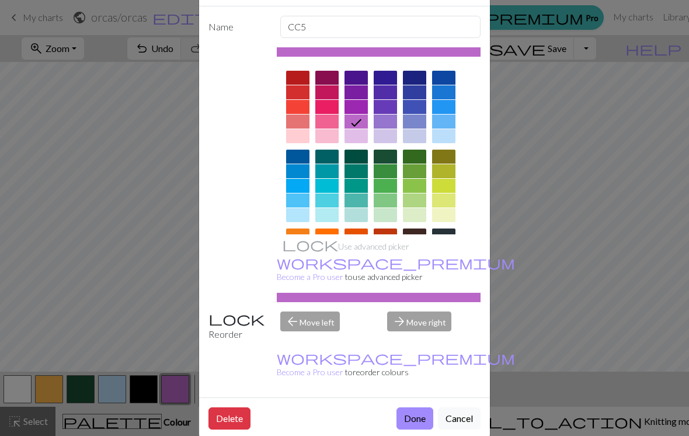
click at [422, 407] on button "Done" at bounding box center [414, 418] width 37 height 22
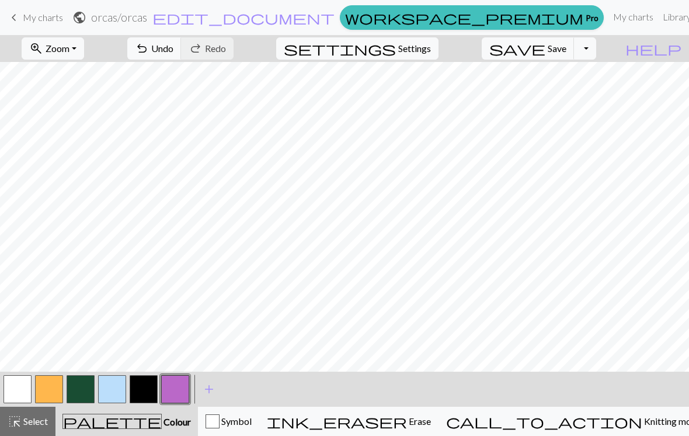
click at [146, 388] on button "button" at bounding box center [144, 389] width 28 height 28
click at [175, 387] on button "button" at bounding box center [175, 389] width 28 height 28
click at [81, 394] on button "button" at bounding box center [81, 389] width 28 height 28
click at [141, 390] on button "button" at bounding box center [144, 389] width 28 height 28
click at [77, 392] on button "button" at bounding box center [81, 389] width 28 height 28
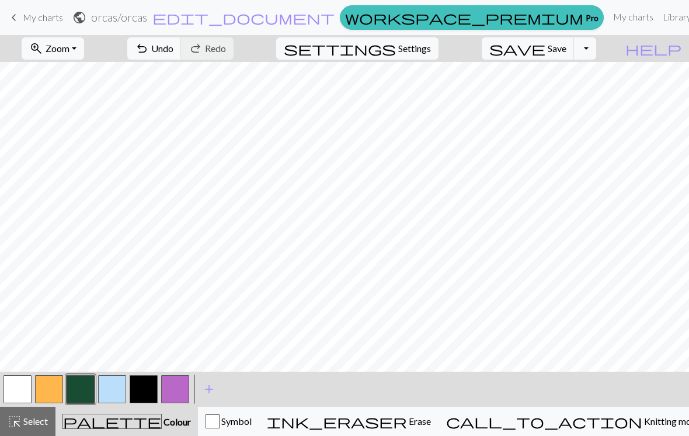
click at [13, 392] on button "button" at bounding box center [18, 389] width 28 height 28
click at [78, 391] on button "button" at bounding box center [81, 389] width 28 height 28
click at [144, 389] on button "button" at bounding box center [144, 389] width 28 height 28
click at [80, 391] on button "button" at bounding box center [81, 389] width 28 height 28
click at [150, 385] on button "button" at bounding box center [144, 389] width 28 height 28
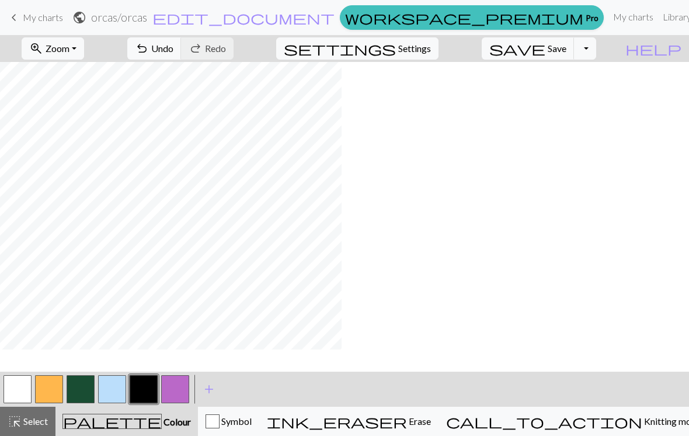
click at [85, 392] on button "button" at bounding box center [81, 389] width 28 height 28
click at [142, 385] on button "button" at bounding box center [144, 389] width 28 height 28
click at [83, 390] on button "button" at bounding box center [81, 389] width 28 height 28
click at [25, 389] on button "button" at bounding box center [18, 389] width 28 height 28
click at [84, 385] on button "button" at bounding box center [81, 389] width 28 height 28
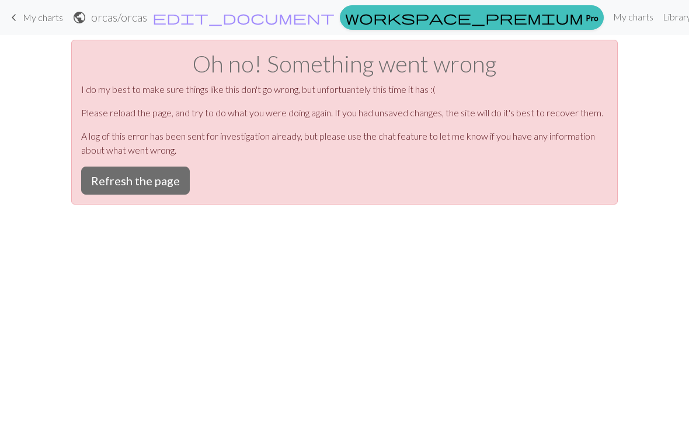
click at [166, 180] on button "Refresh the page" at bounding box center [135, 180] width 109 height 28
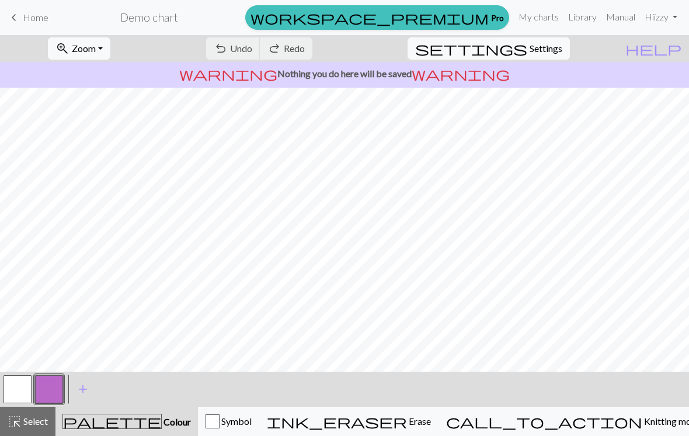
click at [655, 16] on link "Hi izzy" at bounding box center [661, 16] width 42 height 23
click at [539, 19] on link "My charts" at bounding box center [539, 16] width 50 height 23
click at [539, 18] on link "My charts" at bounding box center [539, 16] width 50 height 23
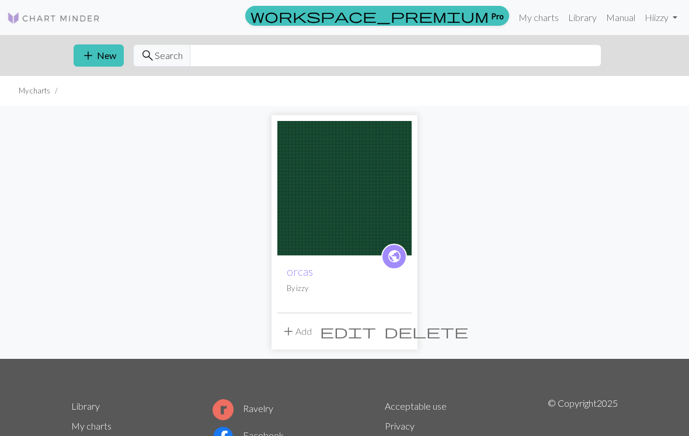
click at [378, 207] on img at bounding box center [344, 188] width 134 height 134
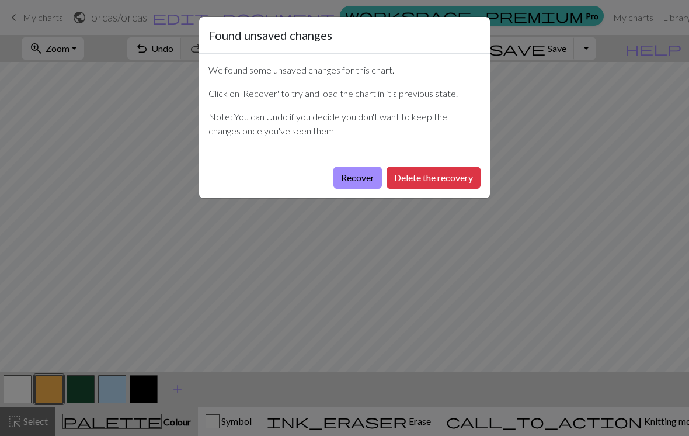
click at [363, 176] on button "Recover" at bounding box center [357, 177] width 48 height 22
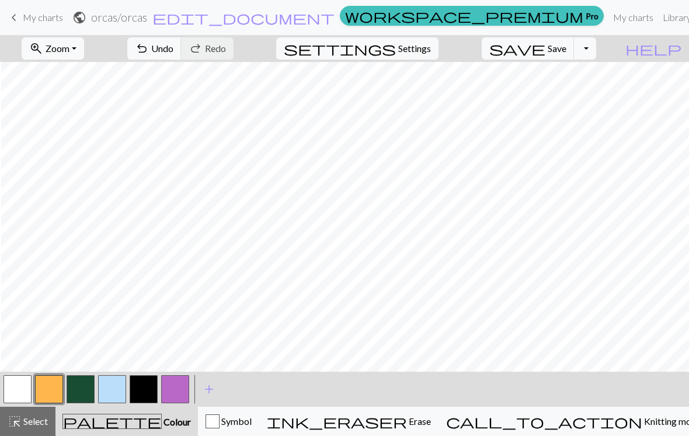
scroll to position [0, 2364]
click at [173, 50] on span "Undo" at bounding box center [162, 48] width 22 height 11
click at [88, 385] on button "button" at bounding box center [81, 389] width 28 height 28
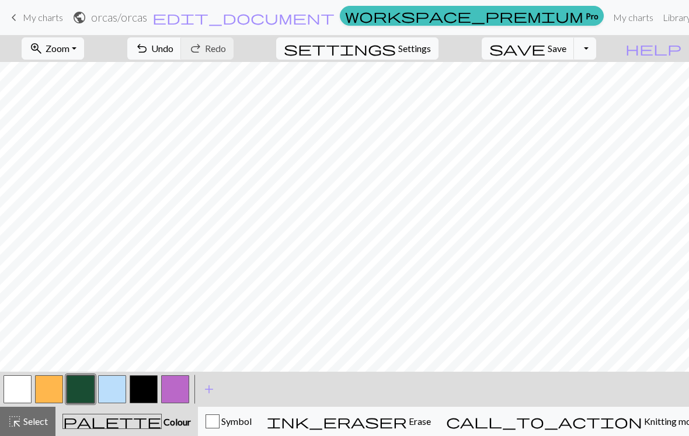
click at [69, 50] on span "Zoom" at bounding box center [58, 48] width 24 height 11
click at [85, 138] on button "50%" at bounding box center [68, 140] width 92 height 19
click at [84, 51] on button "zoom_in Zoom Zoom" at bounding box center [53, 48] width 62 height 22
click at [86, 160] on button "100%" at bounding box center [68, 158] width 92 height 19
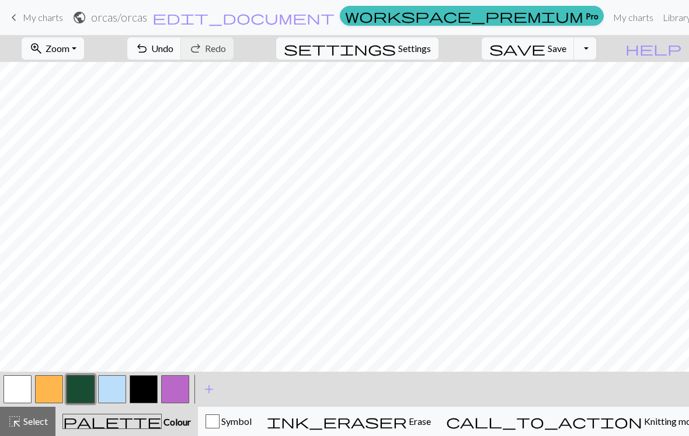
click at [84, 57] on button "zoom_in Zoom Zoom" at bounding box center [53, 48] width 62 height 22
click at [97, 140] on button "50%" at bounding box center [68, 140] width 92 height 19
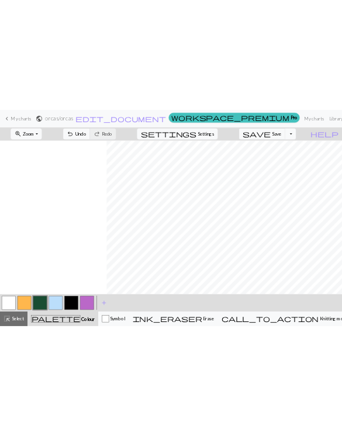
scroll to position [0, 913]
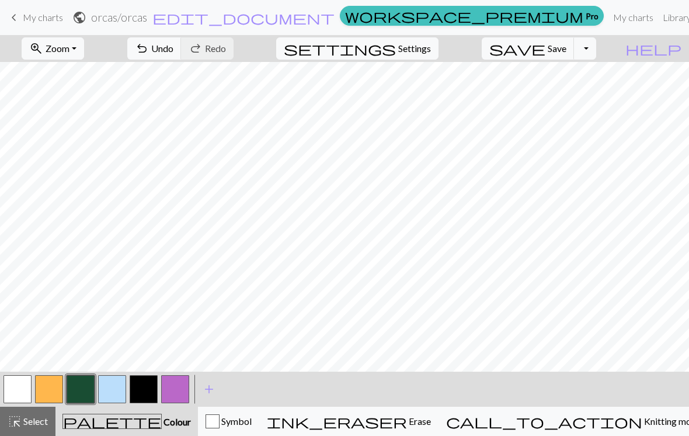
click at [20, 387] on button "button" at bounding box center [18, 389] width 28 height 28
click at [83, 392] on button "button" at bounding box center [81, 389] width 28 height 28
click at [145, 385] on button "button" at bounding box center [144, 389] width 28 height 28
click at [173, 46] on span "Undo" at bounding box center [162, 48] width 22 height 11
click at [173, 51] on span "Undo" at bounding box center [162, 48] width 22 height 11
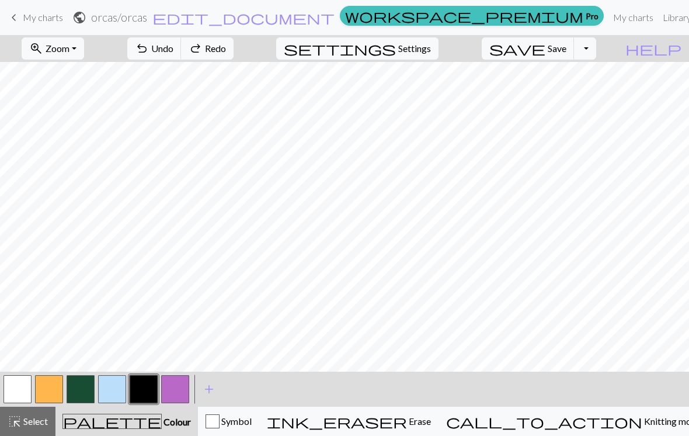
click at [173, 44] on span "Undo" at bounding box center [162, 48] width 22 height 11
click at [173, 48] on span "Undo" at bounding box center [162, 48] width 22 height 11
click at [173, 51] on span "Undo" at bounding box center [162, 48] width 22 height 11
click at [83, 388] on button "button" at bounding box center [81, 389] width 28 height 28
click at [140, 388] on button "button" at bounding box center [144, 389] width 28 height 28
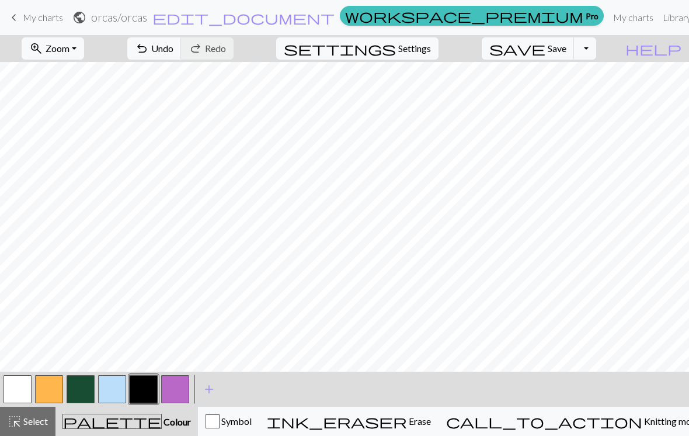
click at [84, 389] on button "button" at bounding box center [81, 389] width 28 height 28
click at [146, 387] on button "button" at bounding box center [144, 389] width 28 height 28
click at [84, 393] on button "button" at bounding box center [81, 389] width 28 height 28
click at [143, 378] on button "button" at bounding box center [144, 389] width 28 height 28
click at [84, 390] on button "button" at bounding box center [81, 389] width 28 height 28
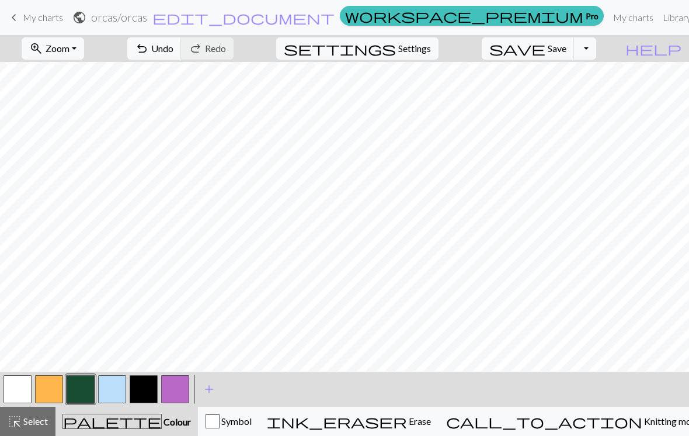
click at [152, 389] on button "button" at bounding box center [144, 389] width 28 height 28
click at [173, 53] on span "Undo" at bounding box center [162, 48] width 22 height 11
click at [173, 52] on span "Undo" at bounding box center [162, 48] width 22 height 11
click at [173, 47] on span "Undo" at bounding box center [162, 48] width 22 height 11
click at [173, 48] on span "Undo" at bounding box center [162, 48] width 22 height 11
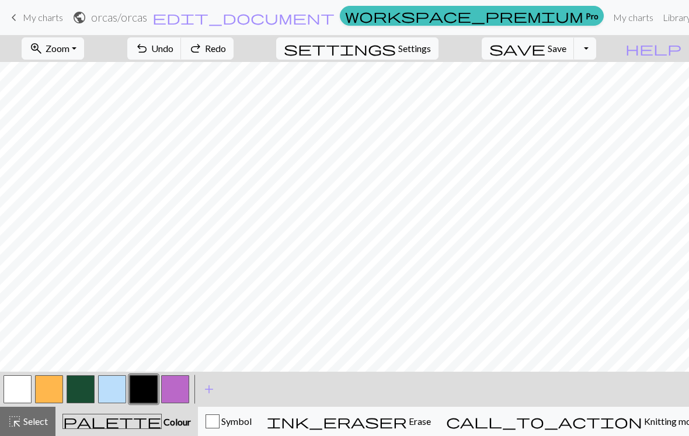
click at [173, 53] on span "Undo" at bounding box center [162, 48] width 22 height 11
click at [173, 52] on span "Undo" at bounding box center [162, 48] width 22 height 11
click at [173, 48] on span "Undo" at bounding box center [162, 48] width 22 height 11
click at [173, 50] on span "Undo" at bounding box center [162, 48] width 22 height 11
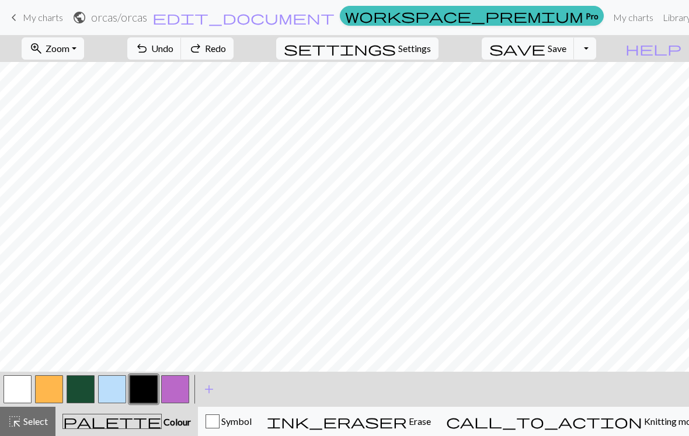
click at [173, 50] on span "Undo" at bounding box center [162, 48] width 22 height 11
click at [85, 389] on button "button" at bounding box center [81, 389] width 28 height 28
click at [23, 386] on button "button" at bounding box center [18, 389] width 28 height 28
click at [88, 390] on button "button" at bounding box center [81, 389] width 28 height 28
click at [20, 386] on button "button" at bounding box center [18, 389] width 28 height 28
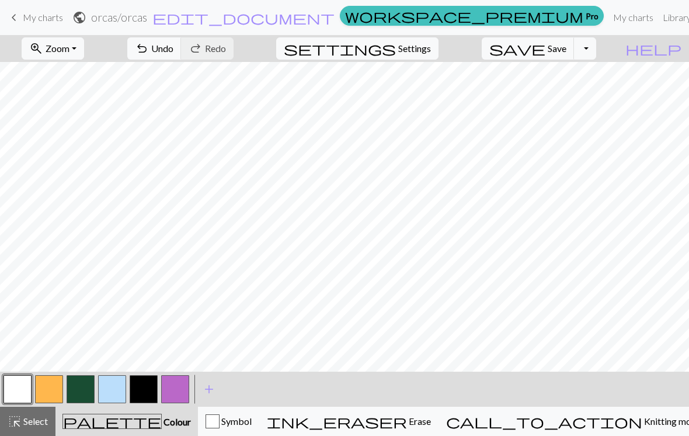
click at [47, 391] on button "button" at bounding box center [49, 389] width 28 height 28
click at [86, 389] on button "button" at bounding box center [81, 389] width 28 height 28
click at [59, 388] on button "button" at bounding box center [49, 389] width 28 height 28
click at [79, 394] on button "button" at bounding box center [81, 389] width 28 height 28
click at [47, 393] on button "button" at bounding box center [49, 389] width 28 height 28
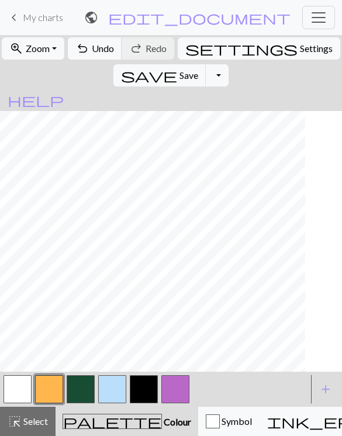
scroll to position [0, 1068]
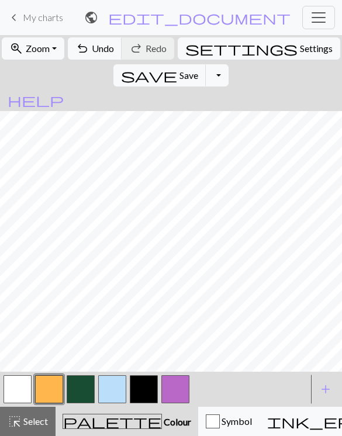
click at [85, 385] on button "button" at bounding box center [81, 389] width 28 height 28
click at [141, 388] on button "button" at bounding box center [144, 389] width 28 height 28
click at [22, 389] on button "button" at bounding box center [18, 389] width 28 height 28
click at [138, 391] on button "button" at bounding box center [144, 389] width 28 height 28
click at [99, 46] on span "Undo" at bounding box center [103, 48] width 22 height 11
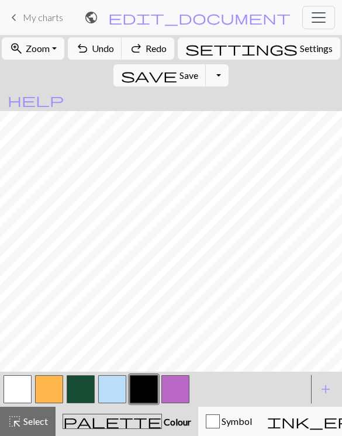
click at [114, 43] on span "Undo" at bounding box center [103, 48] width 22 height 11
click at [109, 43] on span "Undo" at bounding box center [103, 48] width 22 height 11
click at [102, 47] on span "Undo" at bounding box center [103, 48] width 22 height 11
click at [106, 42] on button "undo Undo Undo" at bounding box center [95, 48] width 54 height 22
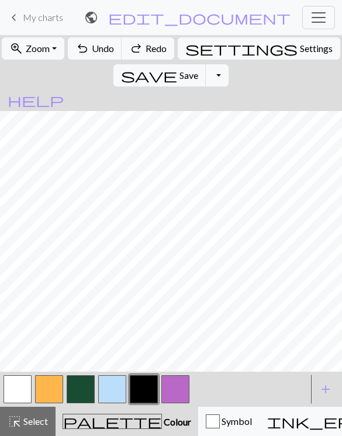
click at [106, 43] on span "Undo" at bounding box center [103, 48] width 22 height 11
click at [20, 389] on button "button" at bounding box center [18, 389] width 28 height 28
click at [82, 387] on button "button" at bounding box center [81, 389] width 28 height 28
click at [148, 385] on button "button" at bounding box center [144, 389] width 28 height 28
click at [20, 391] on button "button" at bounding box center [18, 389] width 28 height 28
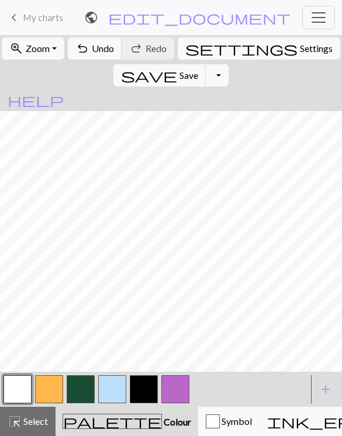
click at [142, 385] on button "button" at bounding box center [144, 389] width 28 height 28
click at [81, 387] on button "button" at bounding box center [81, 389] width 28 height 28
click at [21, 382] on button "button" at bounding box center [18, 389] width 28 height 28
click at [79, 388] on button "button" at bounding box center [81, 389] width 28 height 28
click at [26, 392] on button "button" at bounding box center [18, 389] width 28 height 28
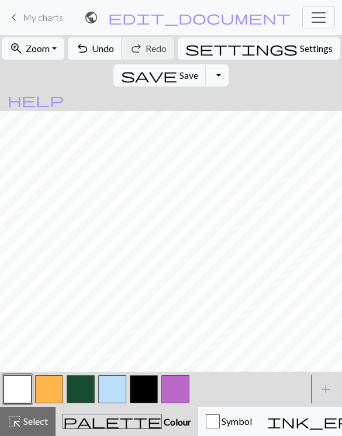
click at [139, 386] on button "button" at bounding box center [144, 389] width 28 height 28
click at [78, 385] on button "button" at bounding box center [81, 389] width 28 height 28
click at [140, 391] on button "button" at bounding box center [144, 389] width 28 height 28
click at [19, 387] on button "button" at bounding box center [18, 389] width 28 height 28
click at [124, 382] on button "button" at bounding box center [112, 389] width 28 height 28
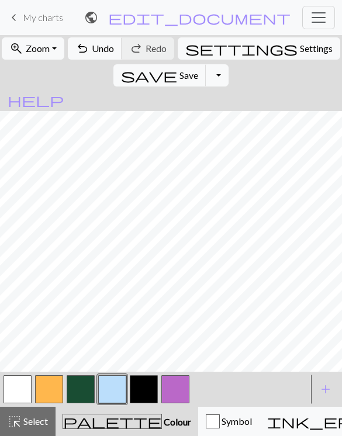
click at [141, 386] on button "button" at bounding box center [144, 389] width 28 height 28
click at [72, 394] on button "button" at bounding box center [81, 389] width 28 height 28
click at [145, 392] on button "button" at bounding box center [144, 389] width 28 height 28
click at [75, 378] on button "button" at bounding box center [81, 389] width 28 height 28
click at [144, 390] on button "button" at bounding box center [144, 389] width 28 height 28
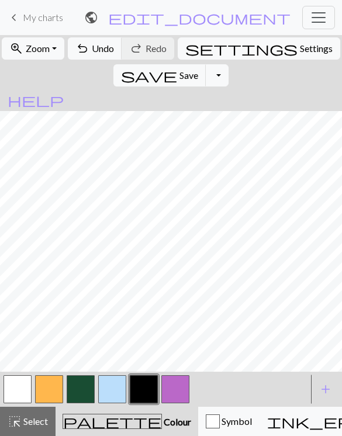
click at [84, 392] on button "button" at bounding box center [81, 389] width 28 height 28
click at [147, 382] on button "button" at bounding box center [144, 389] width 28 height 28
click at [83, 392] on button "button" at bounding box center [81, 389] width 28 height 28
click at [147, 387] on button "button" at bounding box center [144, 389] width 28 height 28
click at [75, 396] on button "button" at bounding box center [81, 389] width 28 height 28
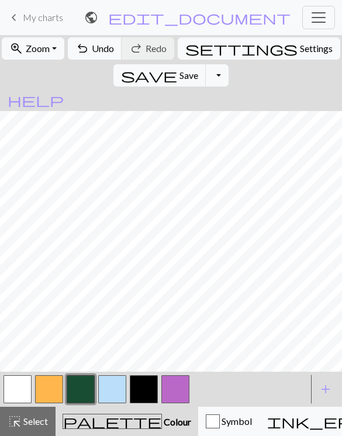
click at [135, 394] on button "button" at bounding box center [144, 389] width 28 height 28
click at [85, 387] on button "button" at bounding box center [81, 389] width 28 height 28
click at [145, 392] on button "button" at bounding box center [144, 389] width 28 height 28
click at [79, 387] on button "button" at bounding box center [81, 389] width 28 height 28
click at [142, 385] on button "button" at bounding box center [144, 389] width 28 height 28
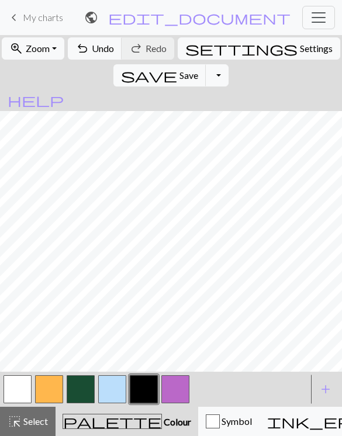
click at [74, 393] on button "button" at bounding box center [81, 389] width 28 height 28
click at [107, 44] on span "Undo" at bounding box center [103, 48] width 22 height 11
click at [144, 377] on button "button" at bounding box center [144, 389] width 28 height 28
click at [85, 383] on button "button" at bounding box center [81, 389] width 28 height 28
click at [145, 390] on button "button" at bounding box center [144, 389] width 28 height 28
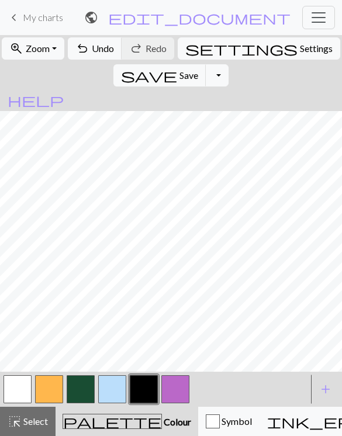
click at [83, 391] on button "button" at bounding box center [81, 389] width 28 height 28
click at [149, 380] on button "button" at bounding box center [144, 389] width 28 height 28
click at [142, 386] on button "button" at bounding box center [144, 389] width 28 height 28
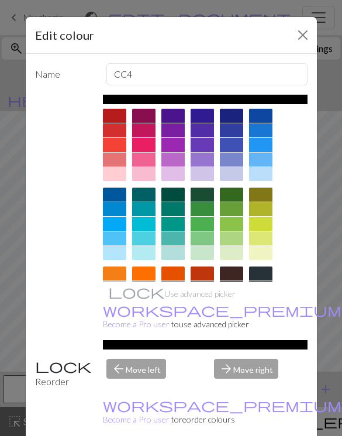
click at [301, 35] on button "Close" at bounding box center [302, 35] width 19 height 19
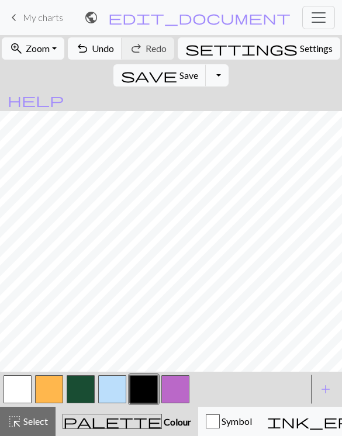
click at [83, 384] on button "button" at bounding box center [81, 389] width 28 height 28
click at [145, 383] on button "button" at bounding box center [144, 389] width 28 height 28
click at [22, 389] on button "button" at bounding box center [18, 389] width 28 height 28
click at [140, 383] on button "button" at bounding box center [144, 389] width 28 height 28
click at [23, 389] on button "button" at bounding box center [18, 389] width 28 height 28
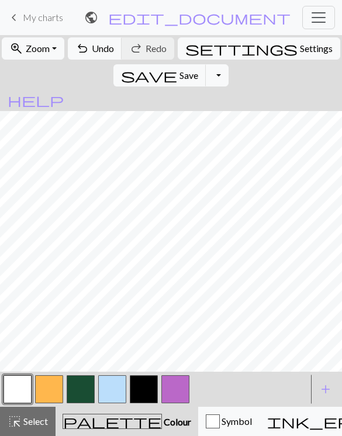
click at [105, 46] on span "Undo" at bounding box center [103, 48] width 22 height 11
click at [106, 54] on button "undo Undo Undo" at bounding box center [95, 48] width 54 height 22
click at [89, 50] on span "undo" at bounding box center [82, 48] width 14 height 16
click at [108, 48] on span "Undo" at bounding box center [103, 48] width 22 height 11
click at [107, 52] on span "Undo" at bounding box center [103, 48] width 22 height 11
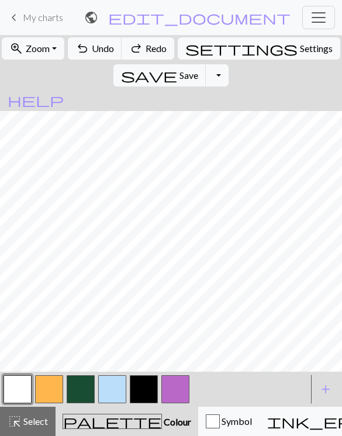
click at [106, 46] on span "Undo" at bounding box center [103, 48] width 22 height 11
click at [108, 45] on span "Undo" at bounding box center [103, 48] width 22 height 11
click at [110, 46] on span "Undo" at bounding box center [103, 48] width 22 height 11
click at [106, 49] on span "Undo" at bounding box center [103, 48] width 22 height 11
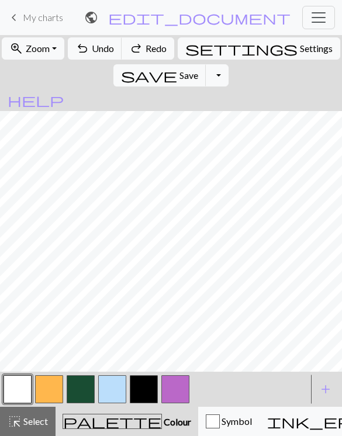
click at [110, 47] on span "Undo" at bounding box center [103, 48] width 22 height 11
click at [113, 43] on span "Undo" at bounding box center [103, 48] width 22 height 11
click at [110, 47] on span "Undo" at bounding box center [103, 48] width 22 height 11
click at [109, 47] on span "Undo" at bounding box center [103, 48] width 22 height 11
click at [113, 44] on span "Undo" at bounding box center [103, 48] width 22 height 11
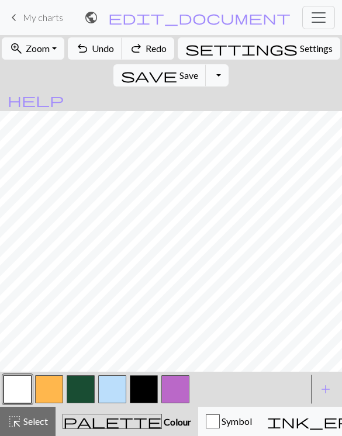
click at [114, 43] on span "Undo" at bounding box center [103, 48] width 22 height 11
click at [112, 45] on span "Undo" at bounding box center [103, 48] width 22 height 11
click at [112, 49] on span "Undo" at bounding box center [103, 48] width 22 height 11
click at [109, 46] on span "Undo" at bounding box center [103, 48] width 22 height 11
click at [110, 46] on span "Undo" at bounding box center [103, 48] width 22 height 11
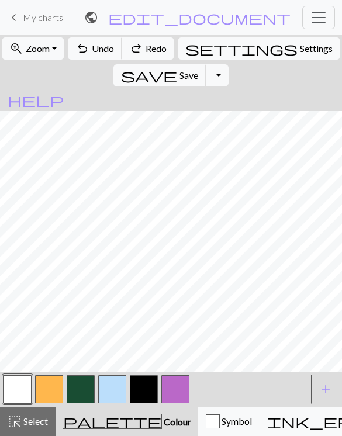
click at [110, 43] on span "Undo" at bounding box center [103, 48] width 22 height 11
click at [112, 44] on span "Undo" at bounding box center [103, 48] width 22 height 11
click at [78, 383] on button "button" at bounding box center [81, 389] width 28 height 28
click at [144, 398] on button "button" at bounding box center [144, 389] width 28 height 28
click at [98, 54] on button "undo Undo Undo" at bounding box center [95, 48] width 54 height 22
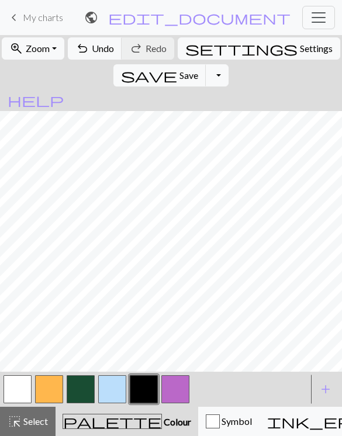
click at [111, 58] on button "undo Undo Undo" at bounding box center [95, 48] width 54 height 22
click at [22, 383] on button "button" at bounding box center [18, 389] width 28 height 28
click at [142, 390] on button "button" at bounding box center [144, 389] width 28 height 28
click at [82, 391] on button "button" at bounding box center [81, 389] width 28 height 28
click at [22, 389] on button "button" at bounding box center [18, 389] width 28 height 28
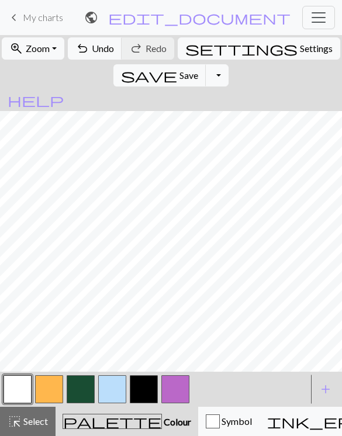
click at [75, 387] on button "button" at bounding box center [81, 389] width 28 height 28
click at [20, 392] on button "button" at bounding box center [18, 389] width 28 height 28
click at [147, 388] on button "button" at bounding box center [144, 389] width 28 height 28
click at [75, 387] on button "button" at bounding box center [81, 389] width 28 height 28
click at [139, 394] on button "button" at bounding box center [144, 389] width 28 height 28
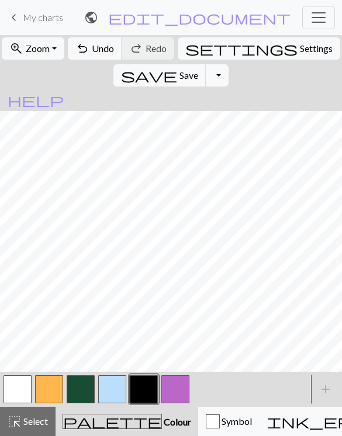
click at [102, 51] on span "Undo" at bounding box center [103, 48] width 22 height 11
click at [107, 46] on span "Undo" at bounding box center [103, 48] width 22 height 11
click at [107, 50] on span "Undo" at bounding box center [103, 48] width 22 height 11
click at [77, 388] on button "button" at bounding box center [81, 389] width 28 height 28
click at [89, 54] on span "undo" at bounding box center [82, 48] width 14 height 16
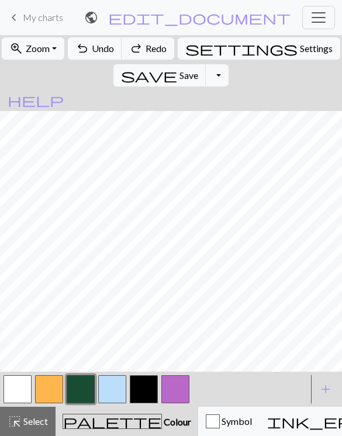
click at [99, 48] on button "undo Undo Undo" at bounding box center [95, 48] width 54 height 22
click at [110, 50] on span "Undo" at bounding box center [103, 48] width 22 height 11
click at [117, 40] on button "undo Undo Undo" at bounding box center [95, 48] width 54 height 22
click at [109, 51] on span "Undo" at bounding box center [103, 48] width 22 height 11
click at [112, 46] on span "Undo" at bounding box center [103, 48] width 22 height 11
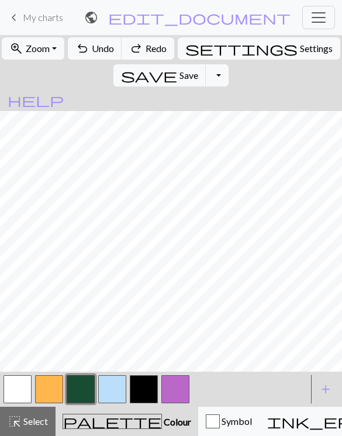
click at [113, 46] on span "Undo" at bounding box center [103, 48] width 22 height 11
click at [110, 48] on span "Undo" at bounding box center [103, 48] width 22 height 11
click at [101, 43] on span "Undo" at bounding box center [103, 48] width 22 height 11
click at [107, 52] on span "Undo" at bounding box center [103, 48] width 22 height 11
click at [110, 48] on span "Undo" at bounding box center [103, 48] width 22 height 11
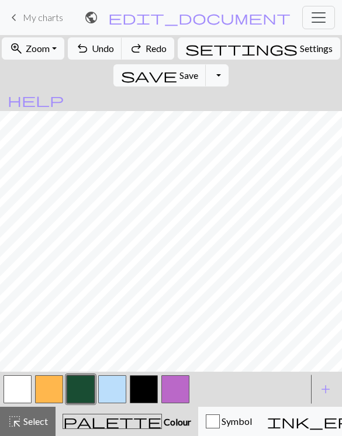
click at [114, 49] on span "Undo" at bounding box center [103, 48] width 22 height 11
click at [114, 46] on span "Undo" at bounding box center [103, 48] width 22 height 11
click at [114, 45] on span "Undo" at bounding box center [103, 48] width 22 height 11
click at [112, 49] on span "Undo" at bounding box center [103, 48] width 22 height 11
click at [114, 49] on span "Undo" at bounding box center [103, 48] width 22 height 11
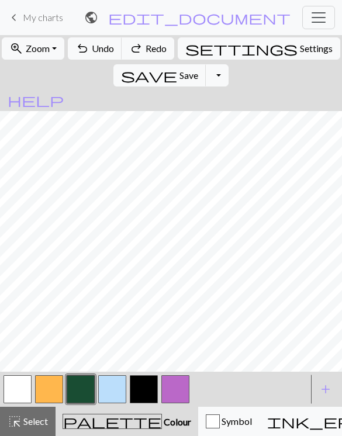
click at [114, 50] on span "Undo" at bounding box center [103, 48] width 22 height 11
click at [114, 51] on span "Undo" at bounding box center [103, 48] width 22 height 11
click at [112, 52] on span "Undo" at bounding box center [103, 48] width 22 height 11
click at [111, 51] on span "Undo" at bounding box center [103, 48] width 22 height 11
click at [108, 50] on span "Undo" at bounding box center [103, 48] width 22 height 11
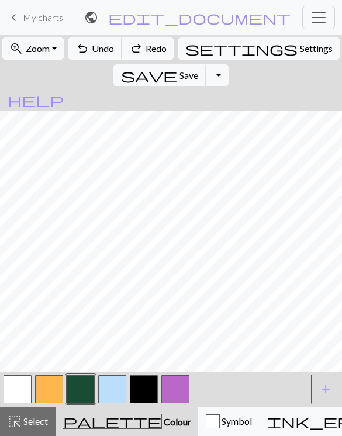
click at [108, 49] on span "Undo" at bounding box center [103, 48] width 22 height 11
click at [112, 50] on span "Undo" at bounding box center [103, 48] width 22 height 11
click at [112, 49] on span "Undo" at bounding box center [103, 48] width 22 height 11
click at [114, 50] on span "Undo" at bounding box center [103, 48] width 22 height 11
click at [114, 49] on span "Undo" at bounding box center [103, 48] width 22 height 11
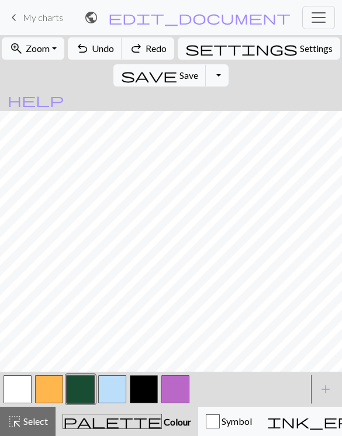
click at [160, 52] on span "Redo" at bounding box center [155, 48] width 21 height 11
click at [160, 51] on span "Redo" at bounding box center [155, 48] width 21 height 11
click at [159, 51] on span "Redo" at bounding box center [155, 48] width 21 height 11
click at [165, 44] on span "Redo" at bounding box center [155, 48] width 21 height 11
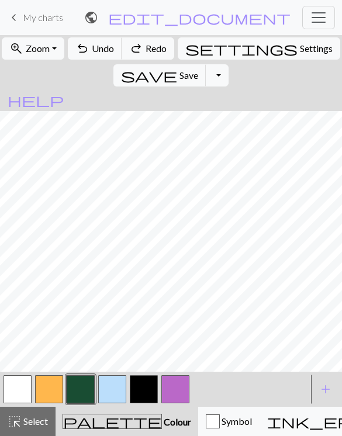
click at [163, 43] on span "Redo" at bounding box center [155, 48] width 21 height 11
click at [162, 47] on span "Redo" at bounding box center [155, 48] width 21 height 11
click at [161, 48] on span "Redo" at bounding box center [155, 48] width 21 height 11
click at [162, 48] on span "Redo" at bounding box center [155, 48] width 21 height 11
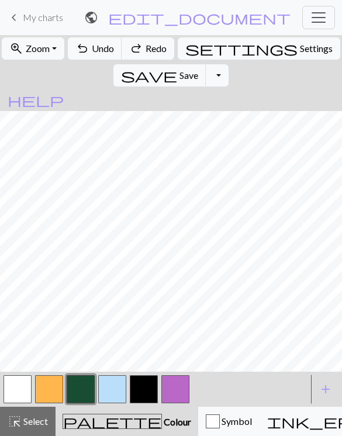
click at [161, 46] on span "Redo" at bounding box center [155, 48] width 21 height 11
click at [161, 50] on span "Redo" at bounding box center [155, 48] width 21 height 11
click at [157, 46] on span "Redo" at bounding box center [155, 48] width 21 height 11
click at [159, 47] on span "Redo" at bounding box center [155, 48] width 21 height 11
click at [105, 57] on button "undo Undo Undo" at bounding box center [95, 48] width 54 height 22
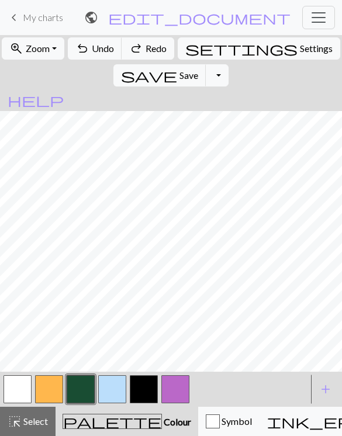
click at [163, 49] on span "Redo" at bounding box center [155, 48] width 21 height 11
click at [166, 48] on span "Redo" at bounding box center [155, 48] width 21 height 11
click at [114, 50] on span "Undo" at bounding box center [103, 48] width 22 height 11
click at [107, 48] on span "Undo" at bounding box center [103, 48] width 22 height 11
click at [103, 45] on span "Undo" at bounding box center [103, 48] width 22 height 11
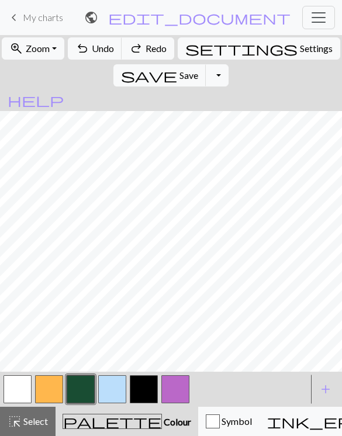
click at [99, 44] on button "undo Undo Undo" at bounding box center [95, 48] width 54 height 22
click at [110, 55] on button "undo Undo Undo" at bounding box center [95, 48] width 54 height 22
click at [105, 53] on span "Undo" at bounding box center [103, 48] width 22 height 11
click at [155, 53] on span "Redo" at bounding box center [155, 48] width 21 height 11
click at [154, 53] on span "Redo" at bounding box center [155, 48] width 21 height 11
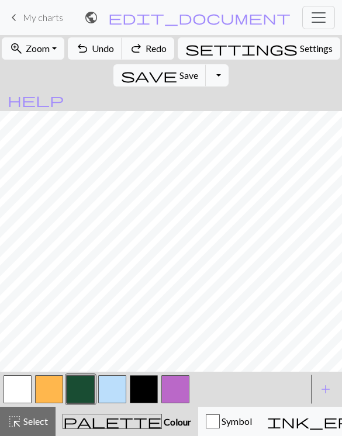
click at [154, 52] on span "Redo" at bounding box center [155, 48] width 21 height 11
click at [153, 51] on span "Redo" at bounding box center [155, 48] width 21 height 11
click at [155, 51] on span "Redo" at bounding box center [155, 48] width 21 height 11
click at [156, 49] on span "Redo" at bounding box center [155, 48] width 21 height 11
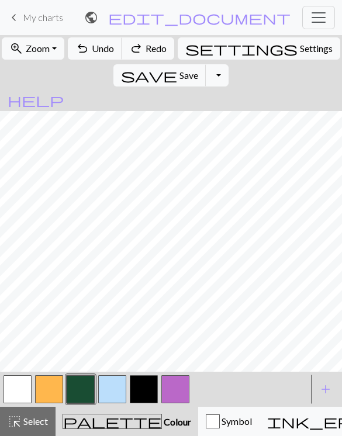
click at [161, 43] on span "Redo" at bounding box center [155, 48] width 21 height 11
click at [160, 43] on span "Redo" at bounding box center [155, 48] width 21 height 11
click at [156, 55] on button "redo Redo Redo" at bounding box center [147, 48] width 53 height 22
click at [155, 55] on button "redo Redo Redo" at bounding box center [147, 48] width 53 height 22
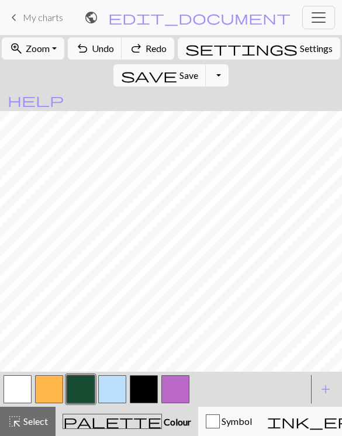
click at [160, 53] on span "Redo" at bounding box center [155, 48] width 21 height 11
click at [162, 52] on span "Redo" at bounding box center [155, 48] width 21 height 11
click at [162, 49] on span "Redo" at bounding box center [155, 48] width 21 height 11
click at [165, 49] on span "Redo" at bounding box center [155, 48] width 21 height 11
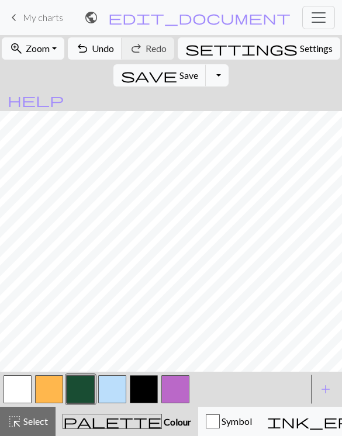
click at [170, 47] on div "undo Undo Undo redo Redo Redo" at bounding box center [121, 48] width 109 height 27
click at [169, 50] on div "undo Undo Undo redo Redo Redo" at bounding box center [121, 48] width 109 height 27
click at [107, 50] on span "Undo" at bounding box center [103, 48] width 22 height 11
click at [106, 50] on span "Undo" at bounding box center [103, 48] width 22 height 11
click at [109, 52] on span "Undo" at bounding box center [103, 48] width 22 height 11
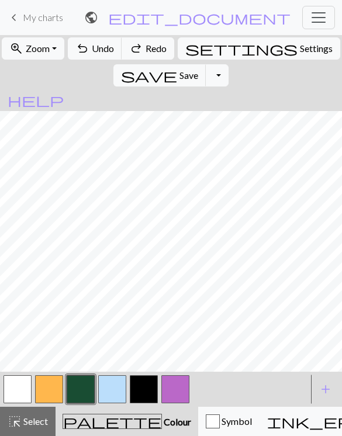
click at [108, 52] on span "Undo" at bounding box center [103, 48] width 22 height 11
click at [110, 51] on span "Undo" at bounding box center [103, 48] width 22 height 11
click at [111, 50] on span "Undo" at bounding box center [103, 48] width 22 height 11
click at [110, 50] on span "Undo" at bounding box center [103, 48] width 22 height 11
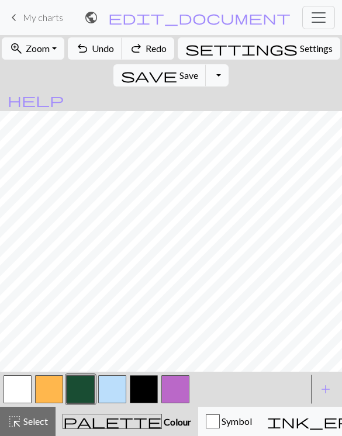
click at [111, 50] on span "Undo" at bounding box center [103, 48] width 22 height 11
click at [110, 50] on span "Undo" at bounding box center [103, 48] width 22 height 11
click at [114, 51] on span "Undo" at bounding box center [103, 48] width 22 height 11
click at [113, 50] on span "Undo" at bounding box center [103, 48] width 22 height 11
click at [114, 52] on span "Undo" at bounding box center [103, 48] width 22 height 11
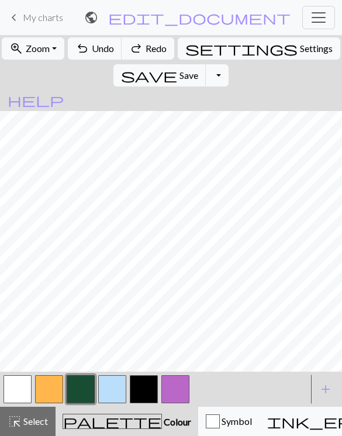
click at [114, 51] on span "Undo" at bounding box center [103, 48] width 22 height 11
click at [114, 52] on span "Undo" at bounding box center [103, 48] width 22 height 11
click at [114, 51] on span "Undo" at bounding box center [103, 48] width 22 height 11
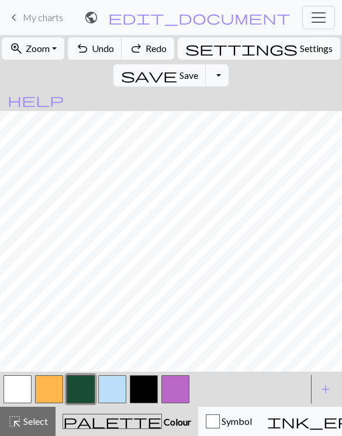
click at [122, 51] on button "undo Undo Undo" at bounding box center [95, 48] width 54 height 22
click at [114, 51] on span "Undo" at bounding box center [103, 48] width 22 height 11
click at [144, 392] on button "button" at bounding box center [144, 389] width 28 height 28
click at [84, 386] on button "button" at bounding box center [81, 389] width 28 height 28
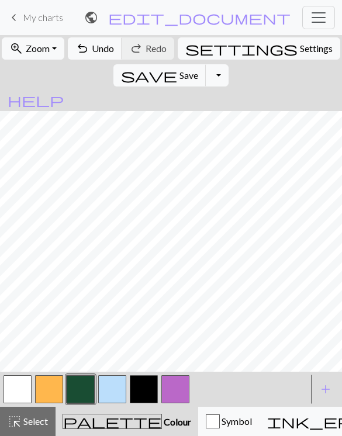
click at [148, 388] on button "button" at bounding box center [144, 389] width 28 height 28
click at [23, 385] on button "button" at bounding box center [18, 389] width 28 height 28
click at [142, 386] on button "button" at bounding box center [144, 389] width 28 height 28
click at [81, 391] on button "button" at bounding box center [81, 389] width 28 height 28
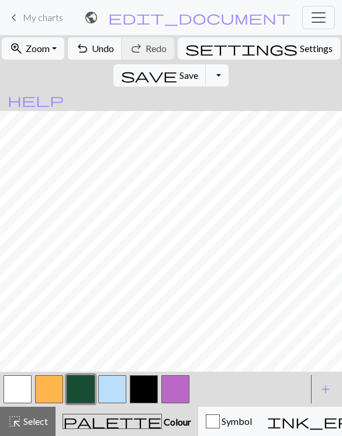
click at [140, 387] on button "button" at bounding box center [144, 389] width 28 height 28
click at [16, 386] on button "button" at bounding box center [18, 389] width 28 height 28
click at [143, 390] on button "button" at bounding box center [144, 389] width 28 height 28
click at [26, 385] on button "button" at bounding box center [18, 389] width 28 height 28
click at [87, 393] on button "button" at bounding box center [81, 389] width 28 height 28
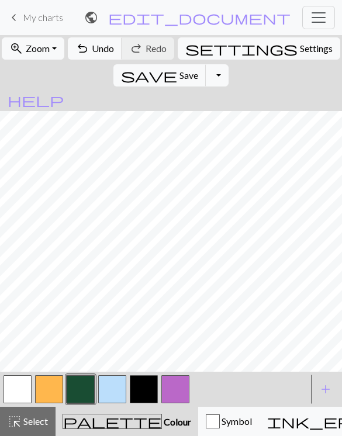
click at [17, 387] on button "button" at bounding box center [18, 389] width 28 height 28
click at [136, 392] on button "button" at bounding box center [144, 389] width 28 height 28
click at [83, 395] on button "button" at bounding box center [81, 389] width 28 height 28
click at [108, 51] on span "Undo" at bounding box center [103, 48] width 22 height 11
click at [143, 386] on button "button" at bounding box center [144, 389] width 28 height 28
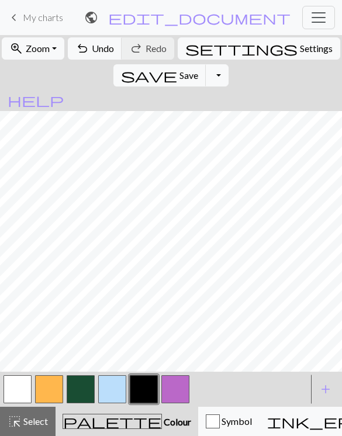
click at [91, 390] on button "button" at bounding box center [81, 389] width 28 height 28
click at [146, 382] on button "button" at bounding box center [144, 389] width 28 height 28
click at [79, 395] on button "button" at bounding box center [81, 389] width 28 height 28
click at [144, 385] on button "button" at bounding box center [144, 389] width 28 height 28
click at [88, 381] on button "button" at bounding box center [81, 389] width 28 height 28
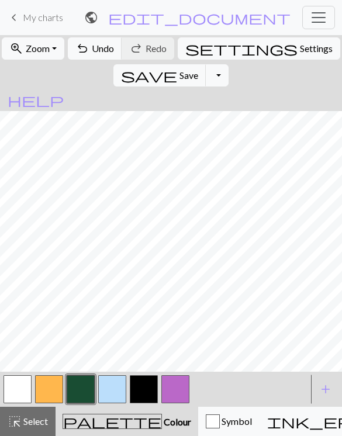
click at [140, 391] on button "button" at bounding box center [144, 389] width 28 height 28
click at [82, 387] on button "button" at bounding box center [81, 389] width 28 height 28
click at [141, 386] on button "button" at bounding box center [144, 389] width 28 height 28
click at [20, 385] on button "button" at bounding box center [18, 389] width 28 height 28
click at [139, 385] on button "button" at bounding box center [144, 389] width 28 height 28
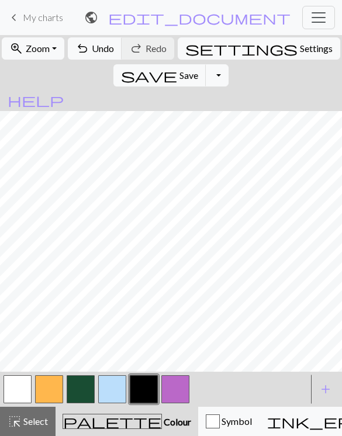
click at [22, 389] on button "button" at bounding box center [18, 389] width 28 height 28
click at [78, 388] on button "button" at bounding box center [81, 389] width 28 height 28
click at [145, 389] on button "button" at bounding box center [144, 389] width 28 height 28
click at [86, 387] on button "button" at bounding box center [81, 389] width 28 height 28
click at [24, 389] on button "button" at bounding box center [18, 389] width 28 height 28
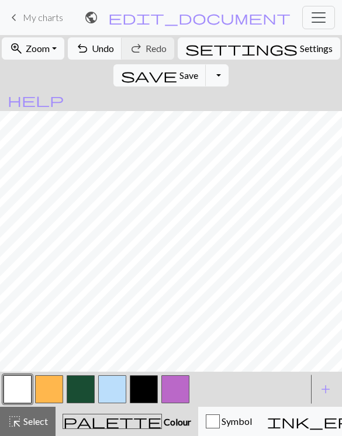
click at [85, 392] on button "button" at bounding box center [81, 389] width 28 height 28
click at [141, 391] on button "button" at bounding box center [144, 389] width 28 height 28
click at [82, 389] on button "button" at bounding box center [81, 389] width 28 height 28
click at [19, 382] on button "button" at bounding box center [18, 389] width 28 height 28
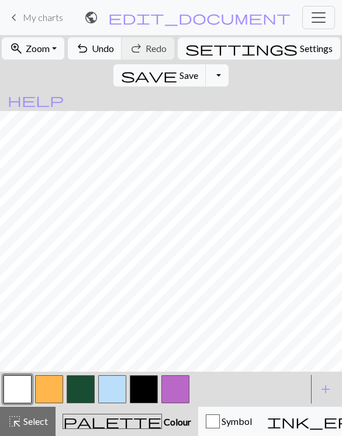
click at [142, 384] on button "button" at bounding box center [144, 389] width 28 height 28
click at [20, 387] on button "button" at bounding box center [18, 389] width 28 height 28
click at [81, 390] on button "button" at bounding box center [81, 389] width 28 height 28
click at [147, 388] on button "button" at bounding box center [144, 389] width 28 height 28
click at [78, 389] on button "button" at bounding box center [81, 389] width 28 height 28
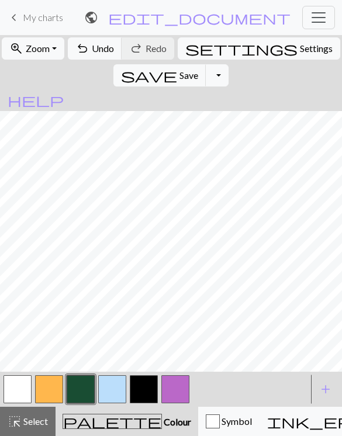
click at [22, 385] on button "button" at bounding box center [18, 389] width 28 height 28
click at [138, 389] on button "button" at bounding box center [144, 389] width 28 height 28
click at [24, 385] on button "button" at bounding box center [18, 389] width 28 height 28
click at [141, 393] on button "button" at bounding box center [144, 389] width 28 height 28
click at [53, 387] on button "button" at bounding box center [49, 389] width 28 height 28
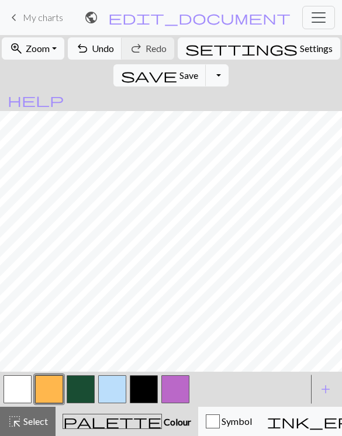
click at [83, 389] on button "button" at bounding box center [81, 389] width 28 height 28
click at [141, 385] on button "button" at bounding box center [144, 389] width 28 height 28
click at [89, 49] on span "undo" at bounding box center [82, 48] width 14 height 16
click at [16, 393] on button "button" at bounding box center [18, 389] width 28 height 28
click at [140, 387] on button "button" at bounding box center [144, 389] width 28 height 28
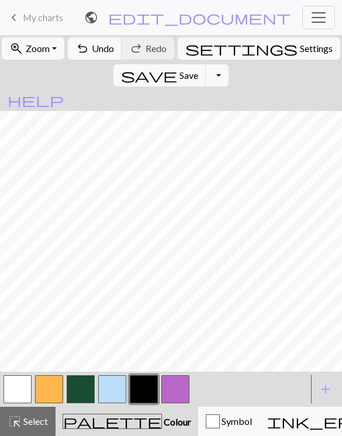
click at [87, 387] on button "button" at bounding box center [81, 389] width 28 height 28
click at [20, 387] on button "button" at bounding box center [18, 389] width 28 height 28
click at [81, 392] on button "button" at bounding box center [81, 389] width 28 height 28
click at [112, 53] on span "Undo" at bounding box center [103, 48] width 22 height 11
click at [149, 389] on button "button" at bounding box center [144, 389] width 28 height 28
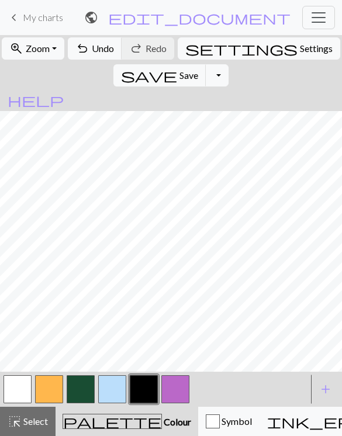
click at [82, 389] on button "button" at bounding box center [81, 389] width 28 height 28
click at [138, 388] on button "button" at bounding box center [144, 389] width 28 height 28
click at [77, 395] on button "button" at bounding box center [81, 389] width 28 height 28
click at [141, 387] on button "button" at bounding box center [144, 389] width 28 height 28
click at [83, 391] on button "button" at bounding box center [81, 389] width 28 height 28
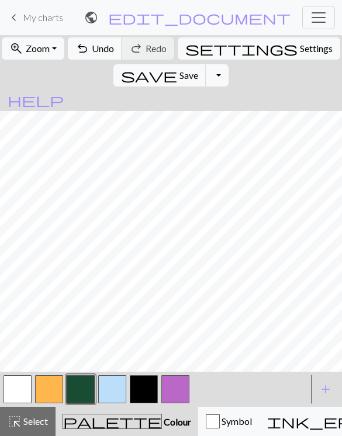
click at [145, 390] on button "button" at bounding box center [144, 389] width 28 height 28
click at [26, 382] on button "button" at bounding box center [18, 389] width 28 height 28
click at [83, 385] on button "button" at bounding box center [81, 389] width 28 height 28
click at [150, 389] on button "button" at bounding box center [144, 389] width 28 height 28
click at [22, 387] on button "button" at bounding box center [18, 389] width 28 height 28
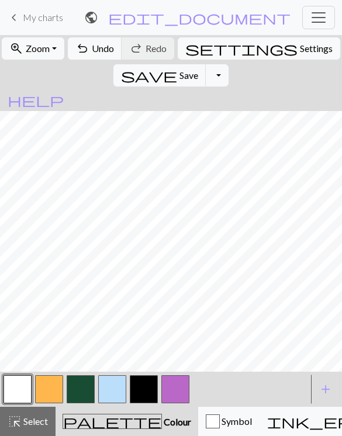
click at [148, 382] on button "button" at bounding box center [144, 389] width 28 height 28
click at [83, 390] on button "button" at bounding box center [81, 389] width 28 height 28
click at [109, 52] on span "Undo" at bounding box center [103, 48] width 22 height 11
